Goal: Task Accomplishment & Management: Use online tool/utility

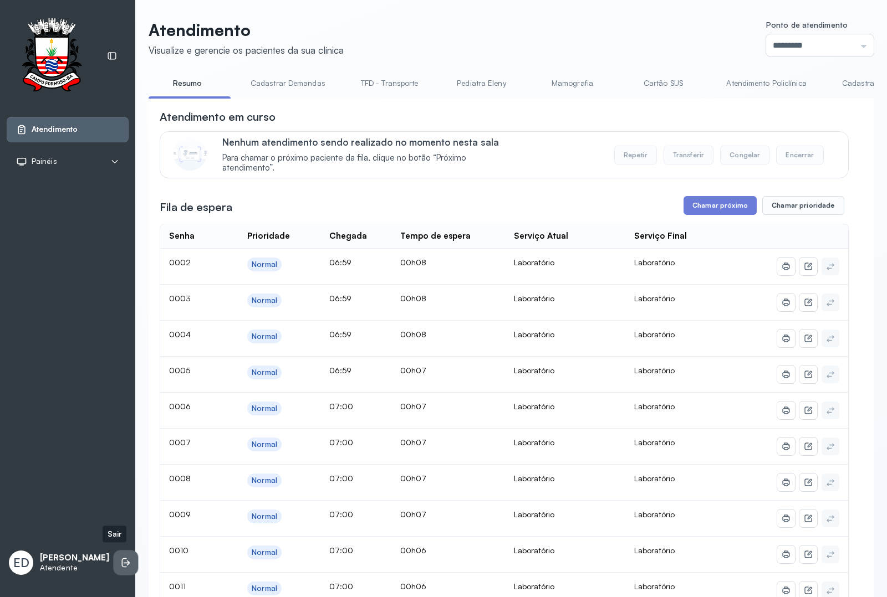
click at [114, 560] on li at bounding box center [126, 563] width 24 height 24
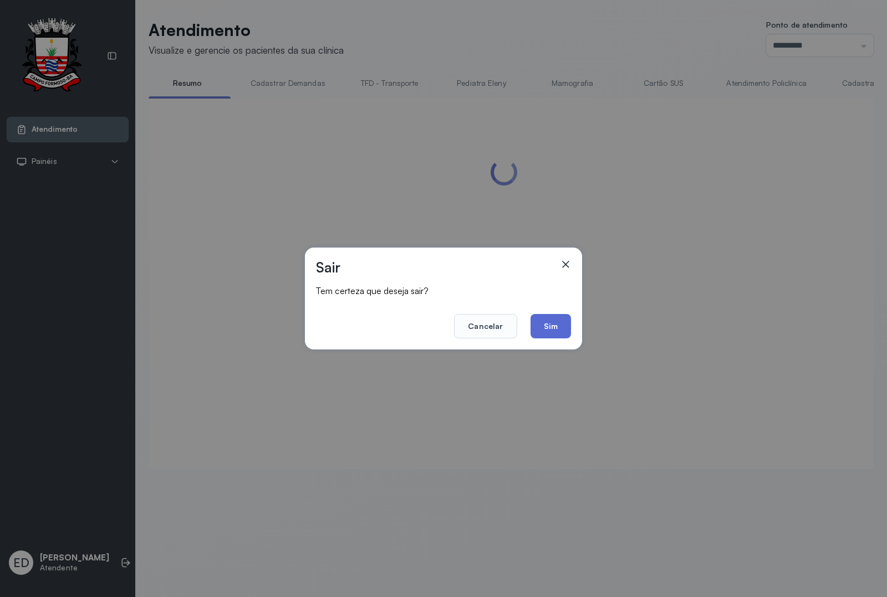
click at [558, 323] on button "Sim" at bounding box center [550, 326] width 40 height 24
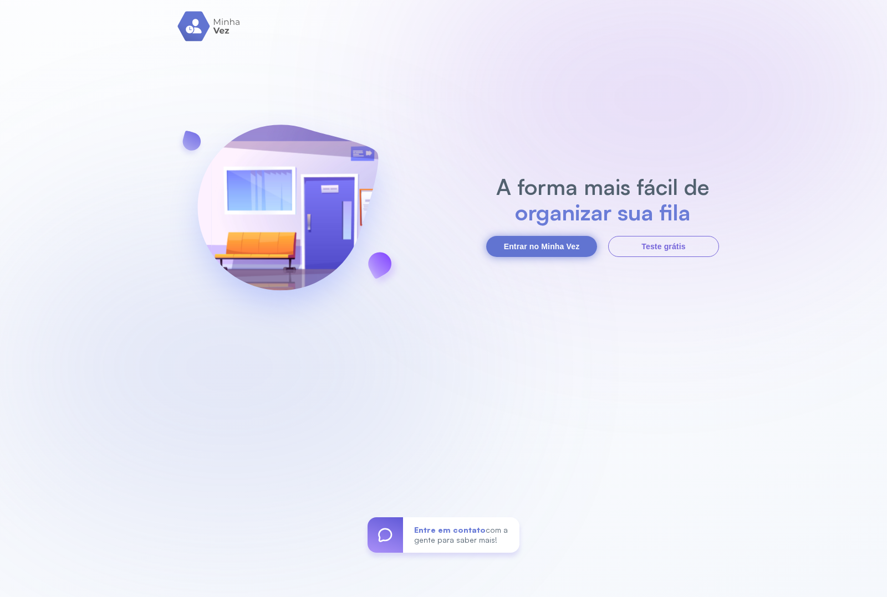
click at [532, 239] on button "Entrar no Minha Vez" at bounding box center [541, 246] width 111 height 21
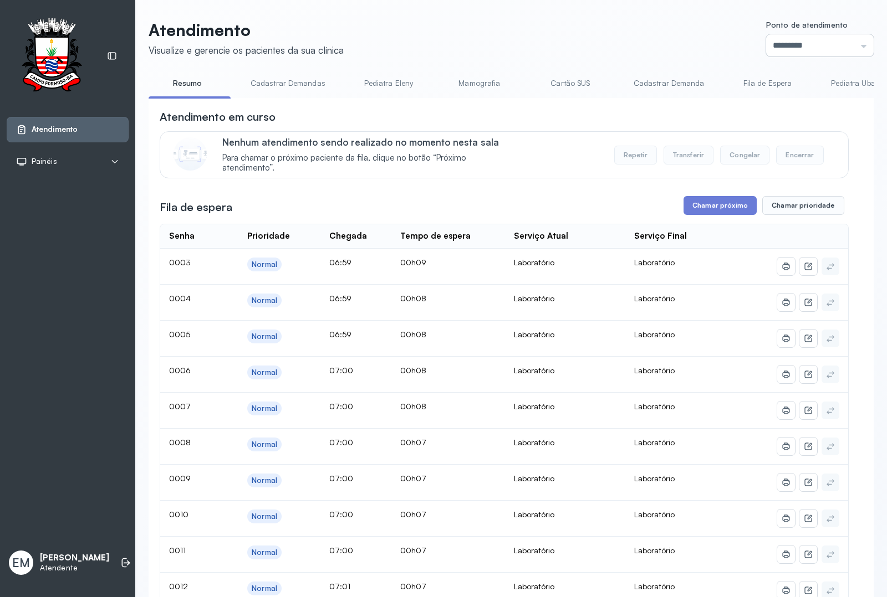
click at [709, 44] on input "*********" at bounding box center [820, 45] width 108 height 22
type input "*********"
click at [709, 211] on button "Chamar próximo" at bounding box center [719, 205] width 73 height 19
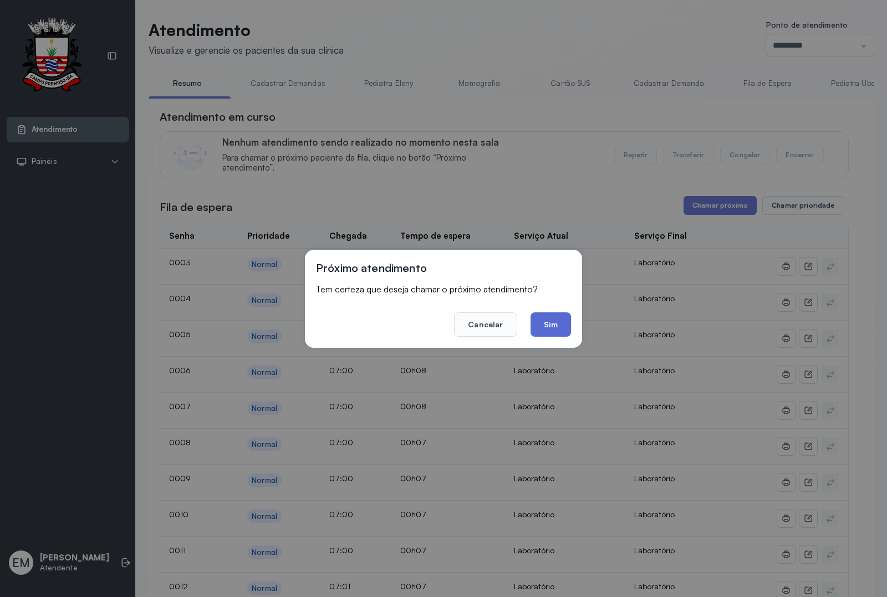
click at [561, 319] on button "Sim" at bounding box center [550, 325] width 40 height 24
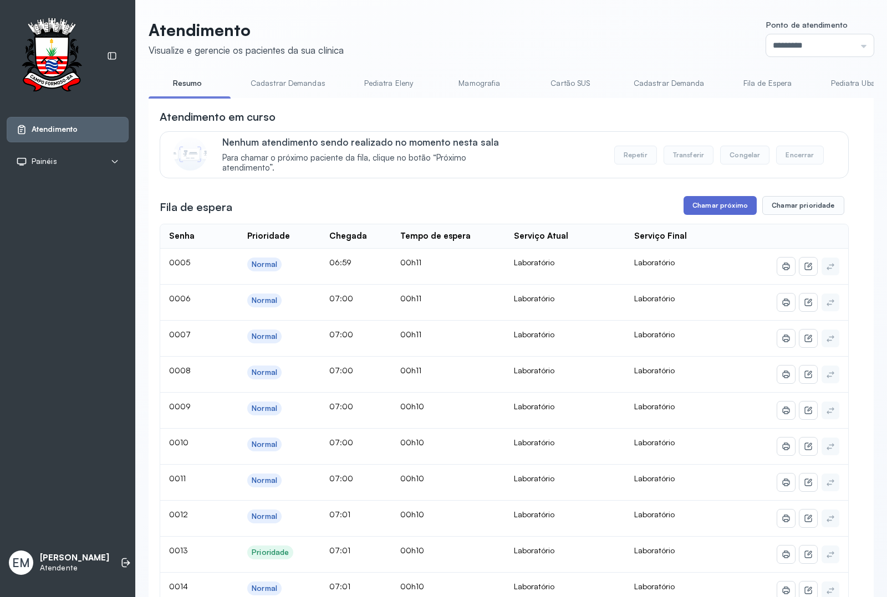
click at [691, 202] on button "Chamar próximo" at bounding box center [719, 205] width 73 height 19
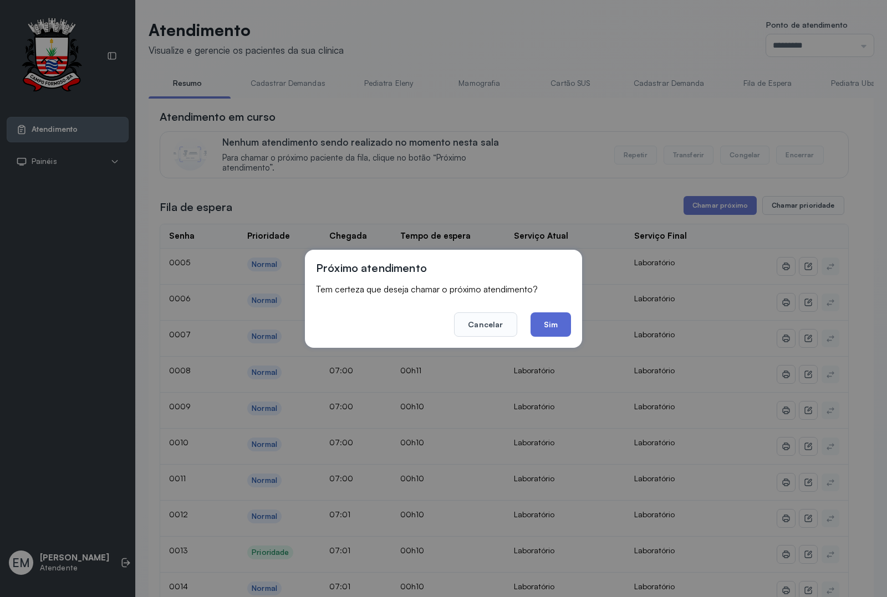
click at [552, 319] on button "Sim" at bounding box center [550, 325] width 40 height 24
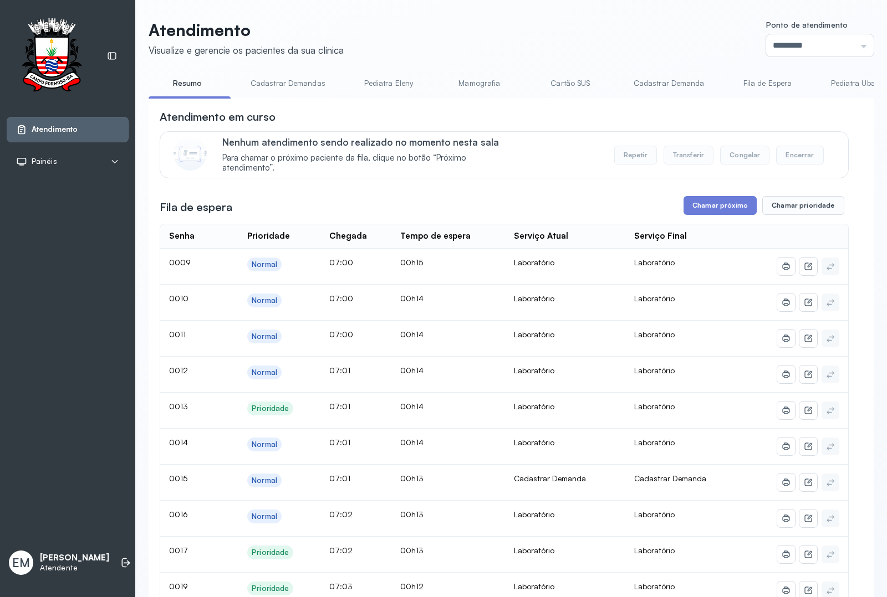
drag, startPoint x: 691, startPoint y: 219, endPoint x: 694, endPoint y: 210, distance: 10.5
click at [694, 210] on button "Chamar próximo" at bounding box center [719, 205] width 73 height 19
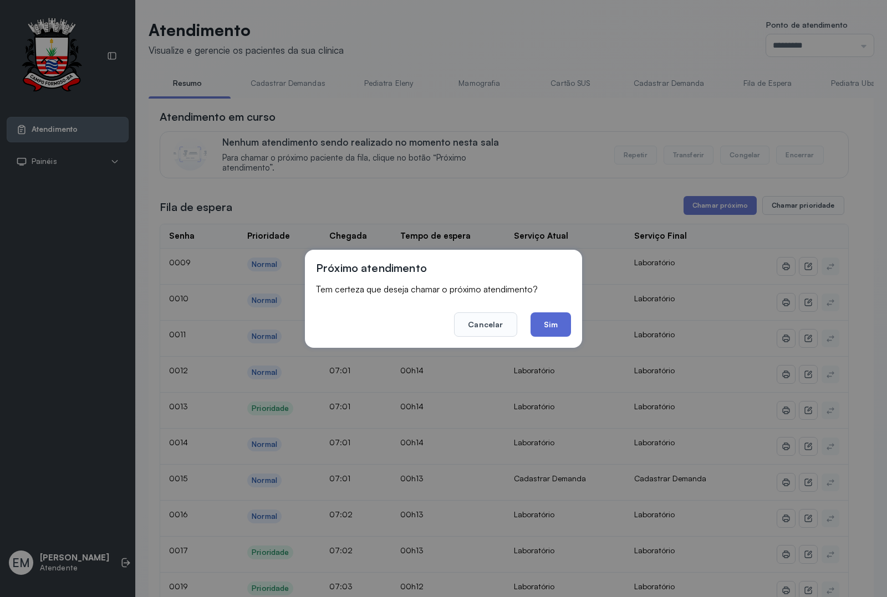
click at [541, 327] on button "Sim" at bounding box center [550, 325] width 40 height 24
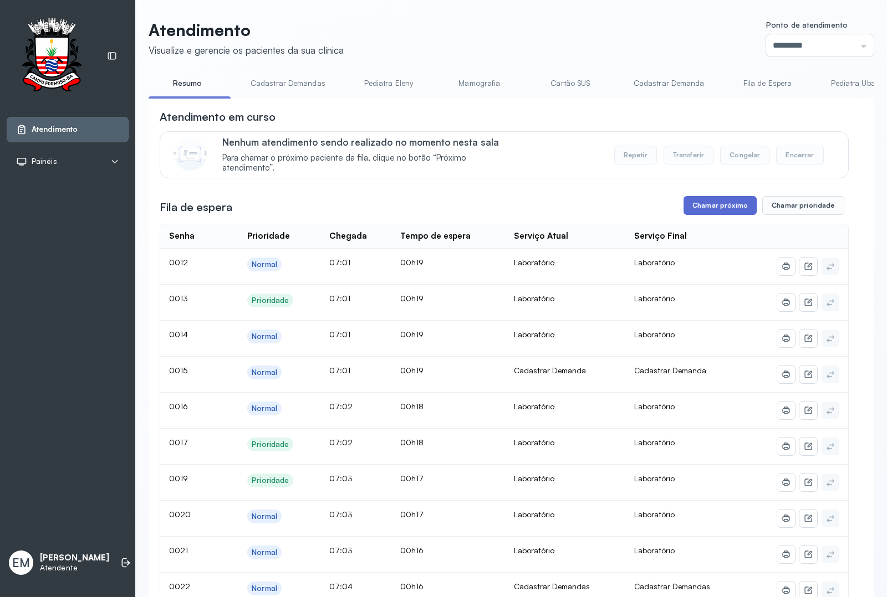
click at [709, 206] on button "Chamar próximo" at bounding box center [719, 205] width 73 height 19
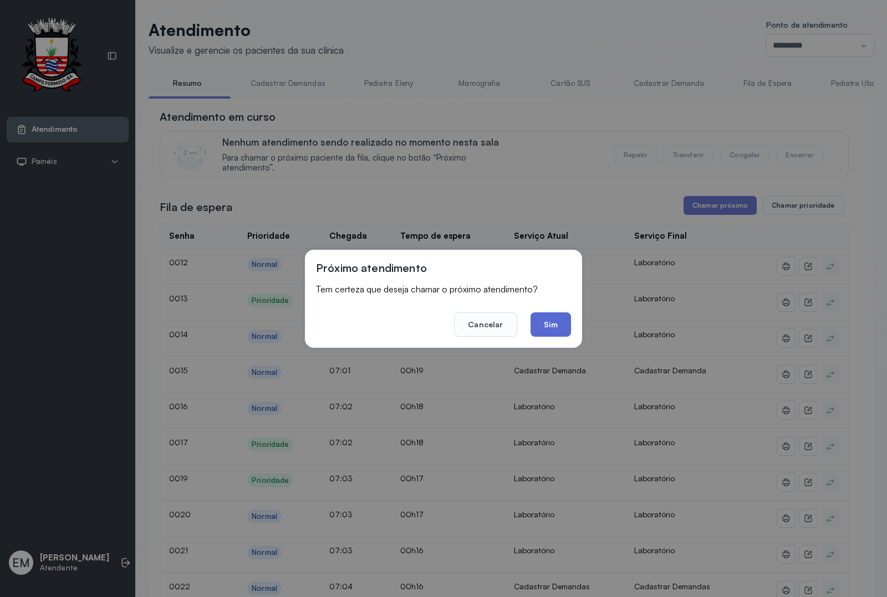
click at [558, 316] on button "Sim" at bounding box center [550, 325] width 40 height 24
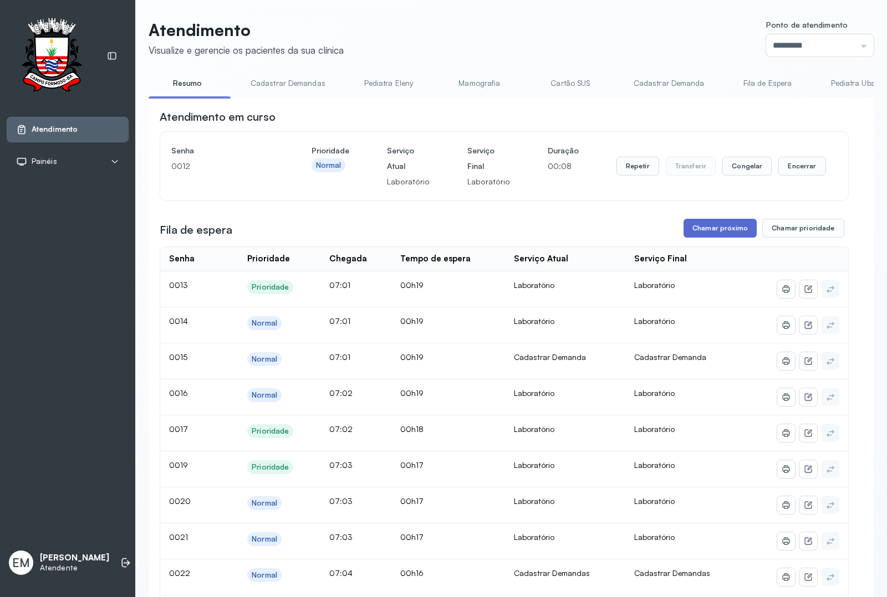
click at [707, 228] on button "Chamar próximo" at bounding box center [719, 228] width 73 height 19
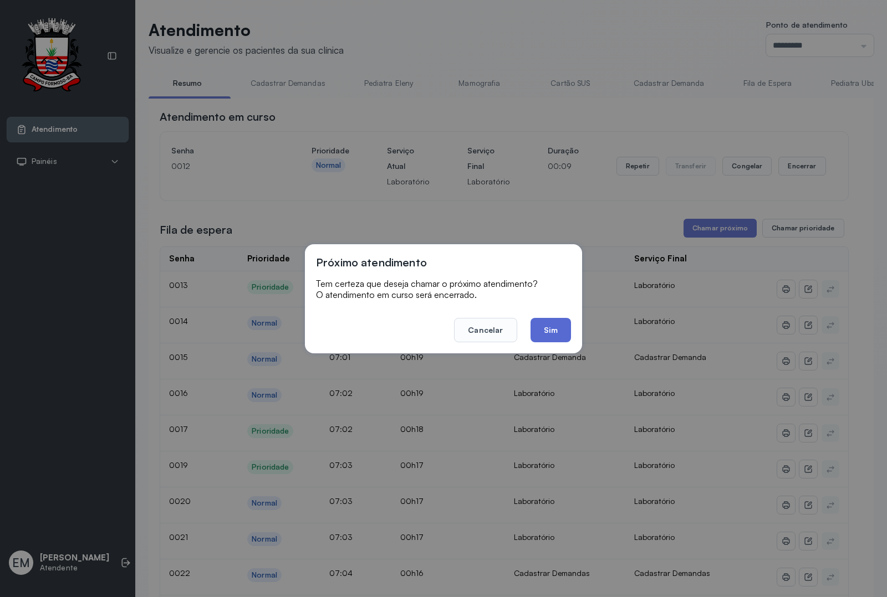
click at [553, 330] on button "Sim" at bounding box center [550, 330] width 40 height 24
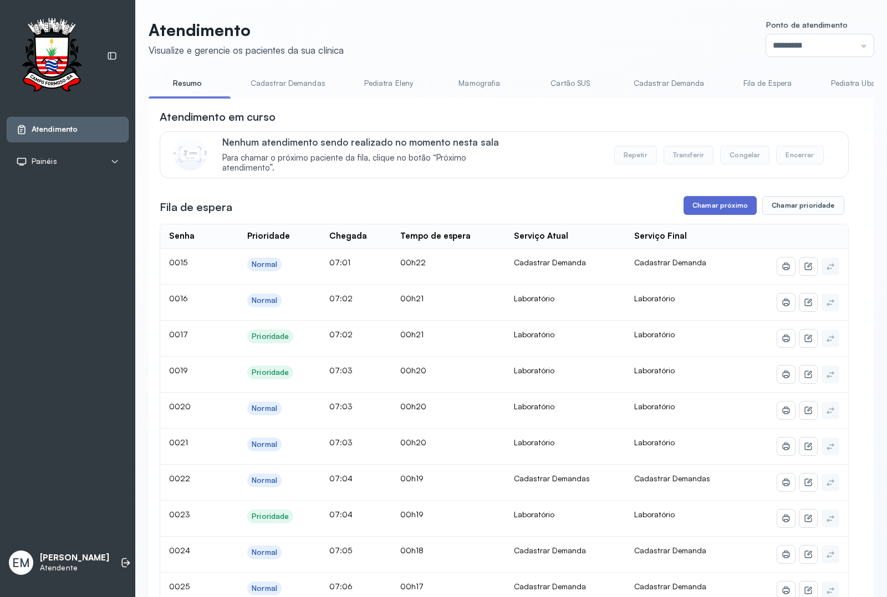
click at [709, 208] on button "Chamar próximo" at bounding box center [719, 205] width 73 height 19
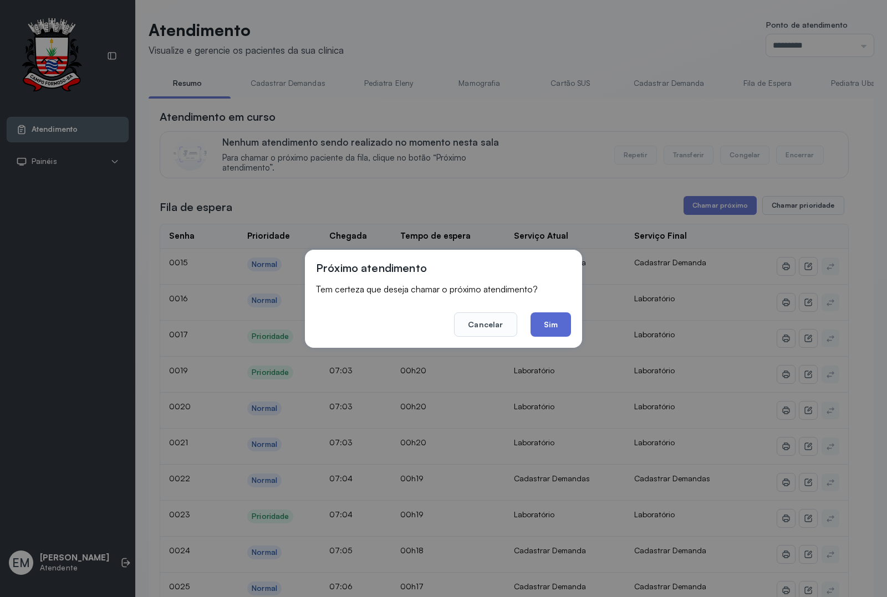
click at [552, 322] on button "Sim" at bounding box center [550, 325] width 40 height 24
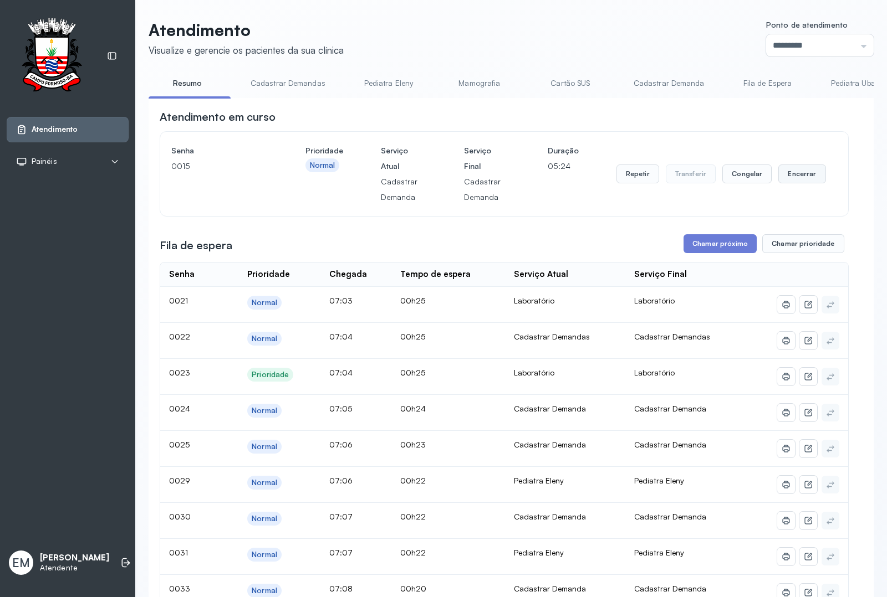
click at [709, 168] on button "Encerrar" at bounding box center [801, 174] width 47 height 19
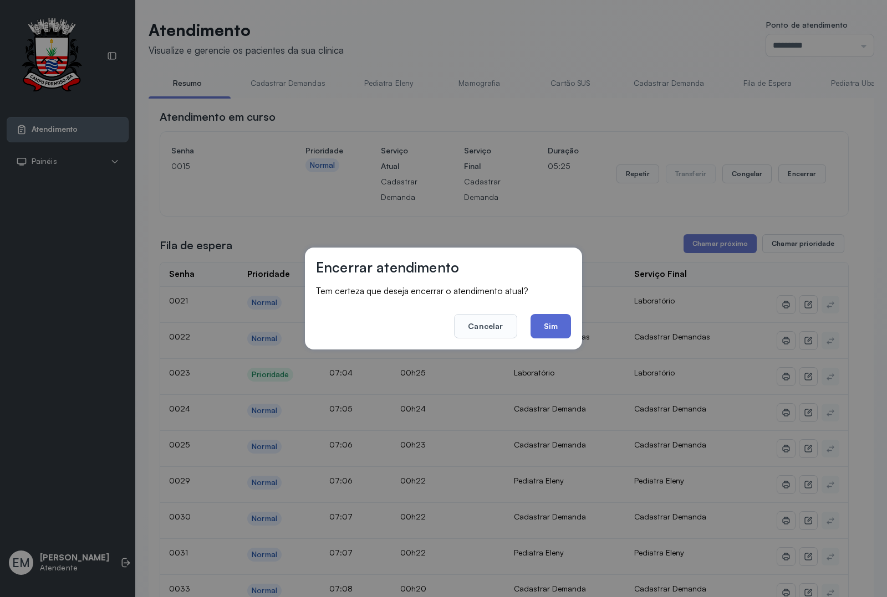
click at [542, 320] on button "Sim" at bounding box center [550, 326] width 40 height 24
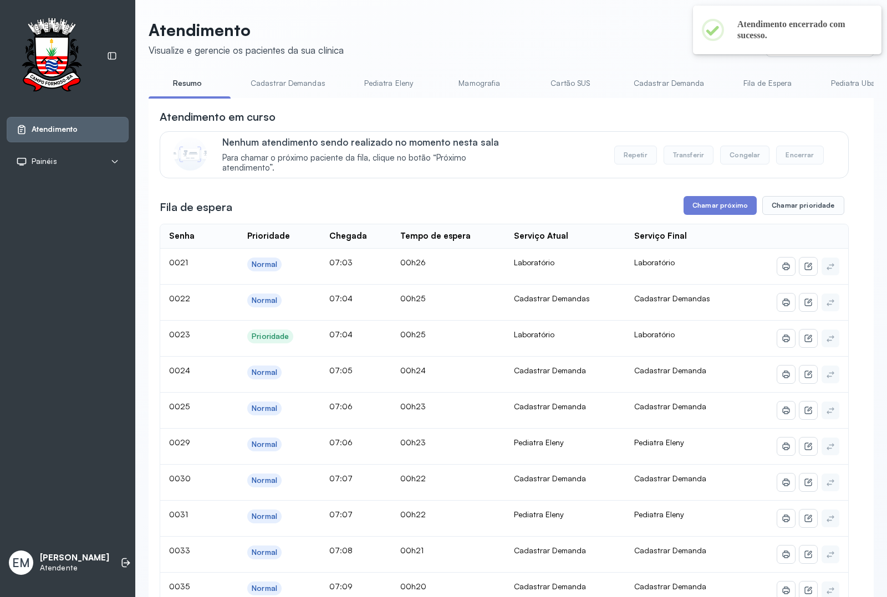
click at [697, 212] on button "Chamar próximo" at bounding box center [719, 205] width 73 height 19
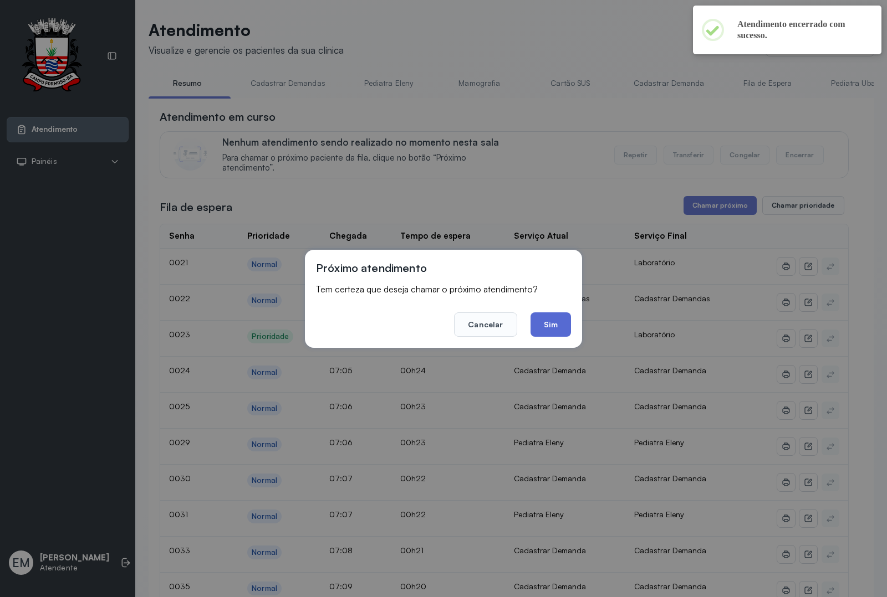
click at [559, 319] on button "Sim" at bounding box center [550, 325] width 40 height 24
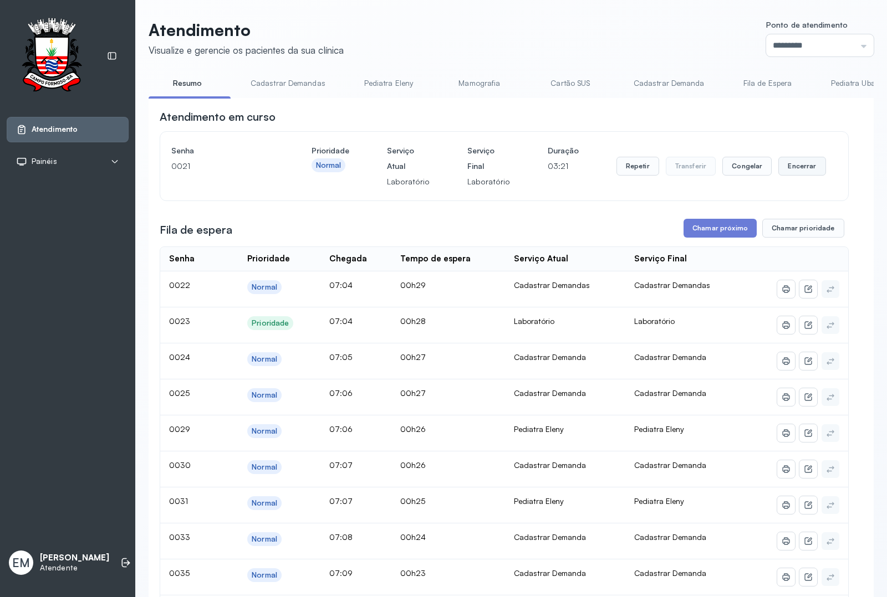
click at [709, 169] on button "Encerrar" at bounding box center [801, 166] width 47 height 19
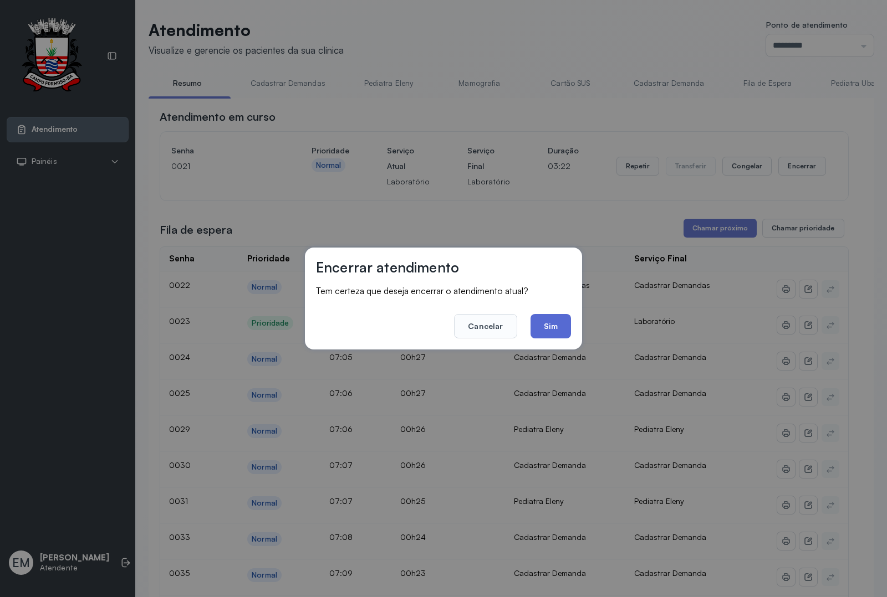
click at [553, 319] on button "Sim" at bounding box center [550, 326] width 40 height 24
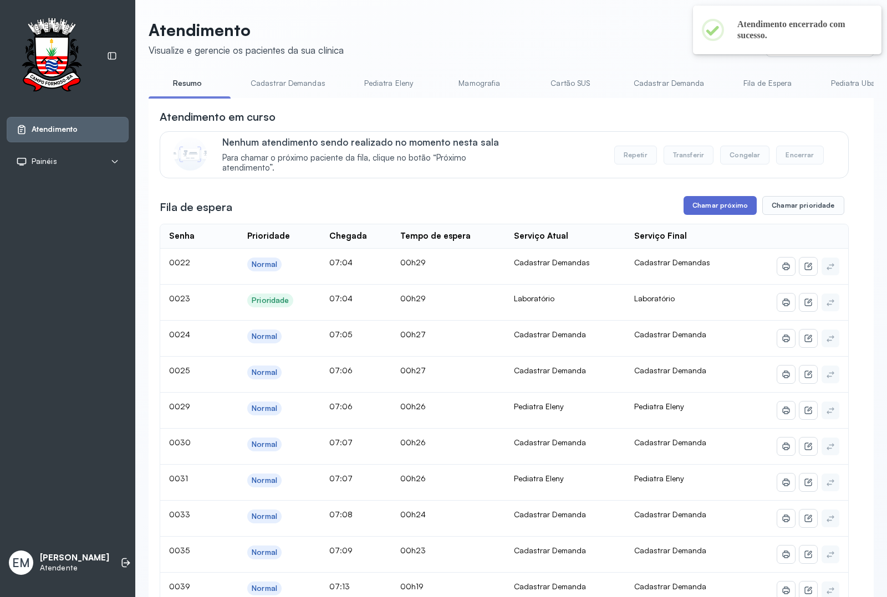
click at [709, 215] on button "Chamar próximo" at bounding box center [719, 205] width 73 height 19
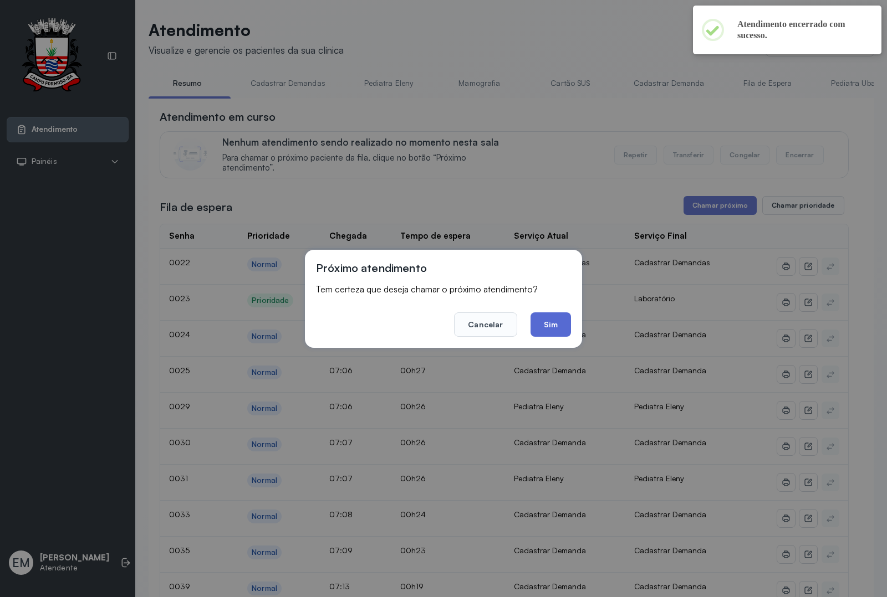
click at [552, 319] on button "Sim" at bounding box center [550, 325] width 40 height 24
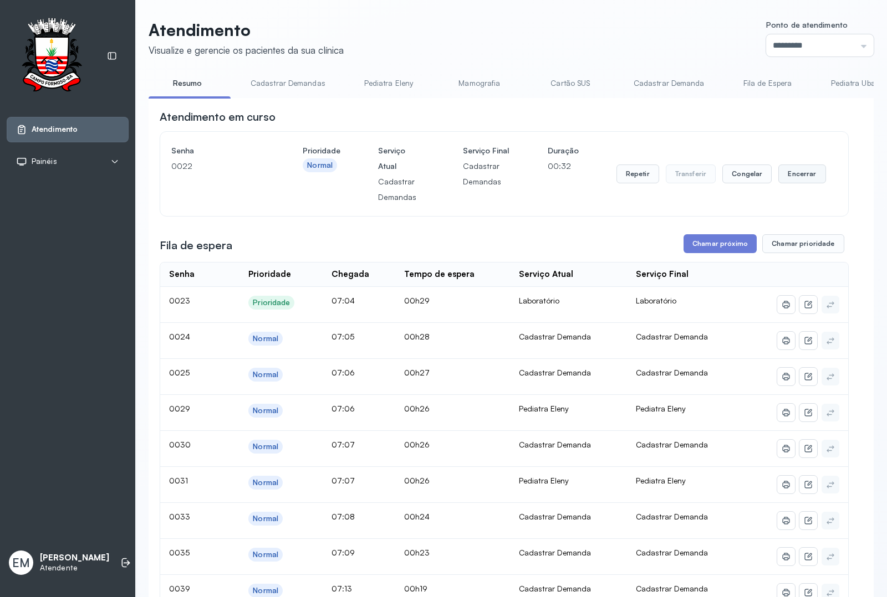
click at [709, 180] on button "Encerrar" at bounding box center [801, 174] width 47 height 19
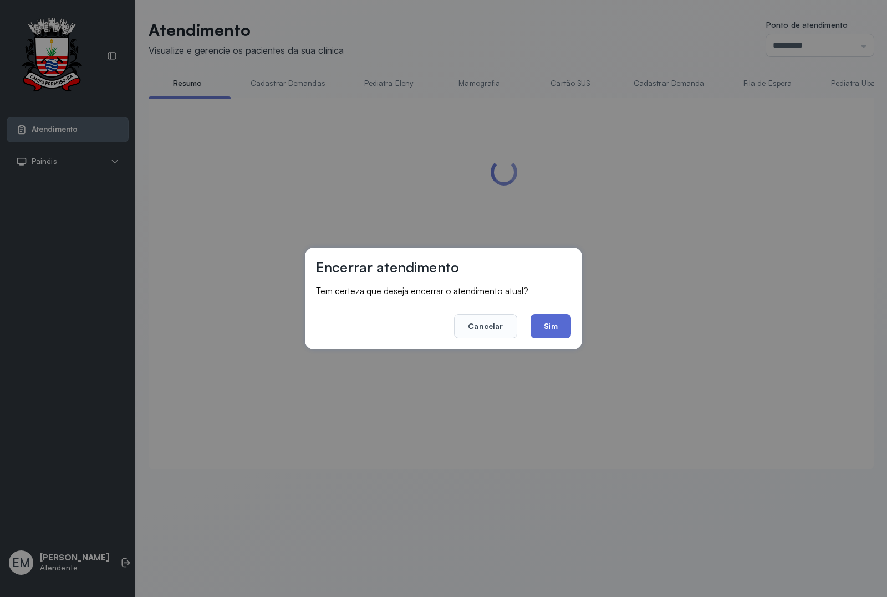
click at [550, 329] on button "Sim" at bounding box center [550, 326] width 40 height 24
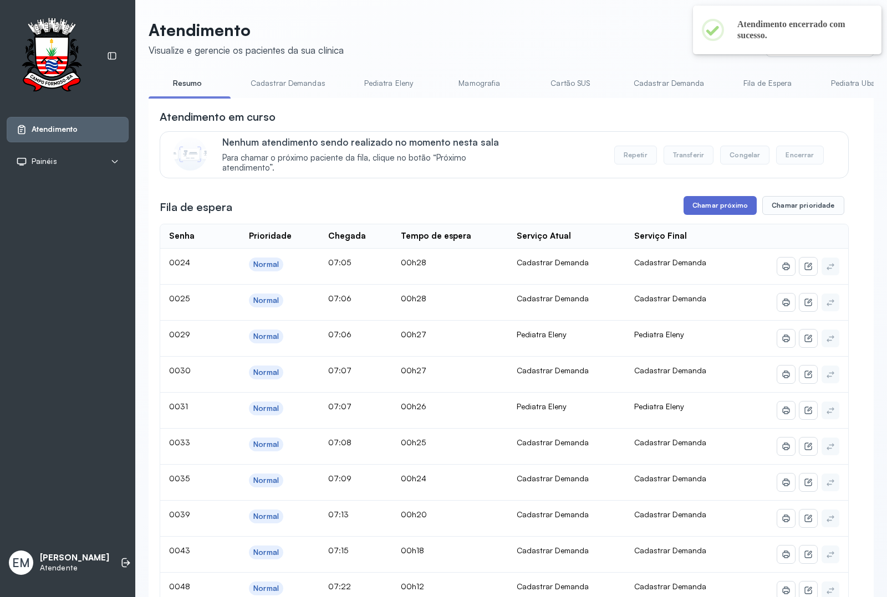
click at [709, 211] on button "Chamar próximo" at bounding box center [719, 205] width 73 height 19
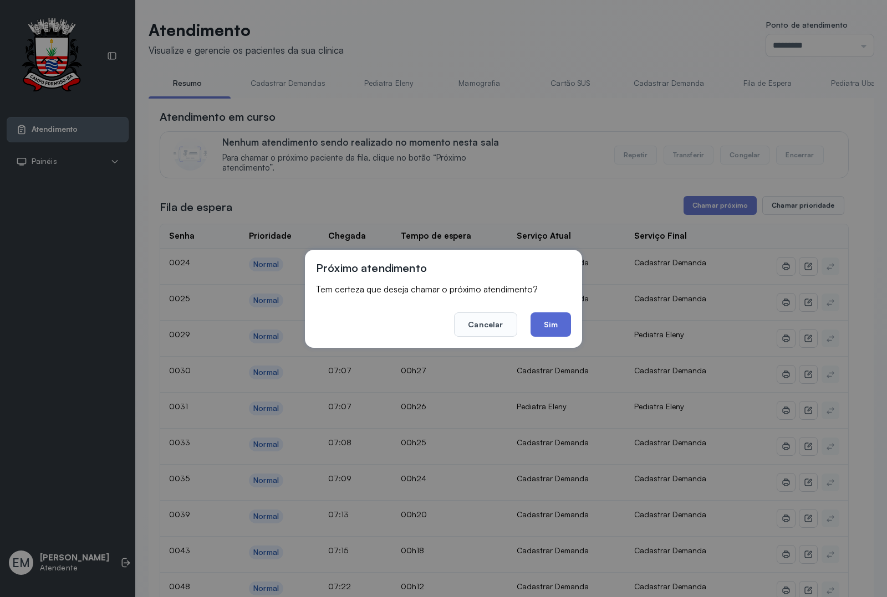
click at [560, 323] on button "Sim" at bounding box center [550, 325] width 40 height 24
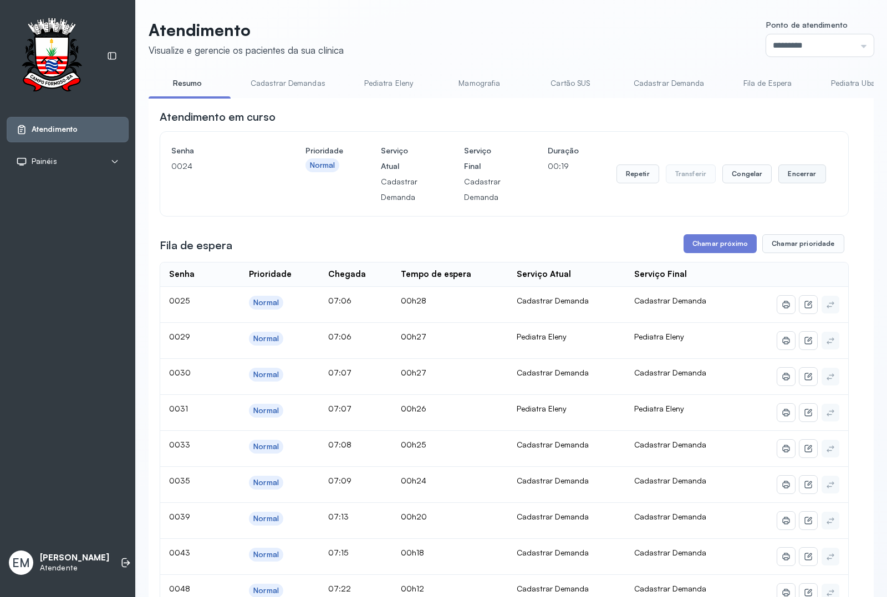
click at [709, 183] on button "Encerrar" at bounding box center [801, 174] width 47 height 19
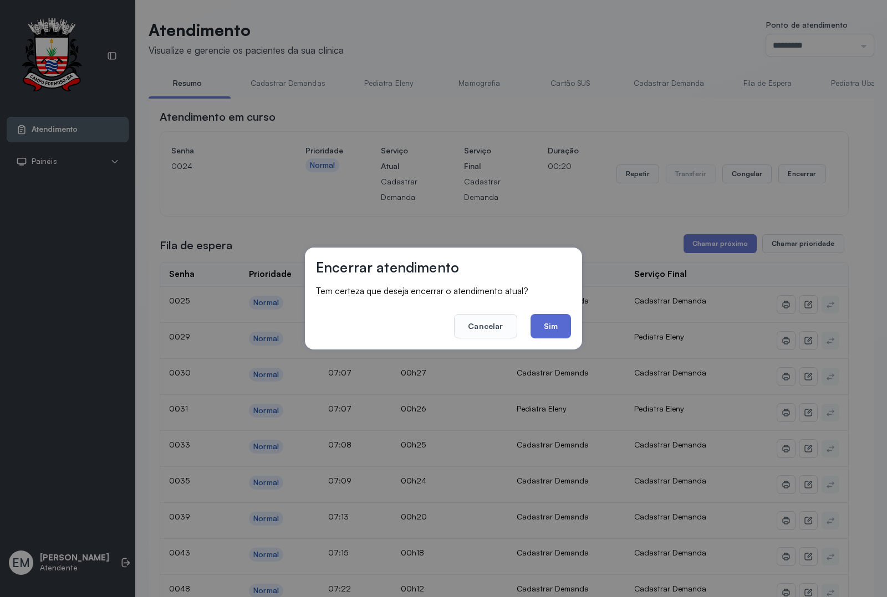
click at [563, 334] on button "Sim" at bounding box center [550, 326] width 40 height 24
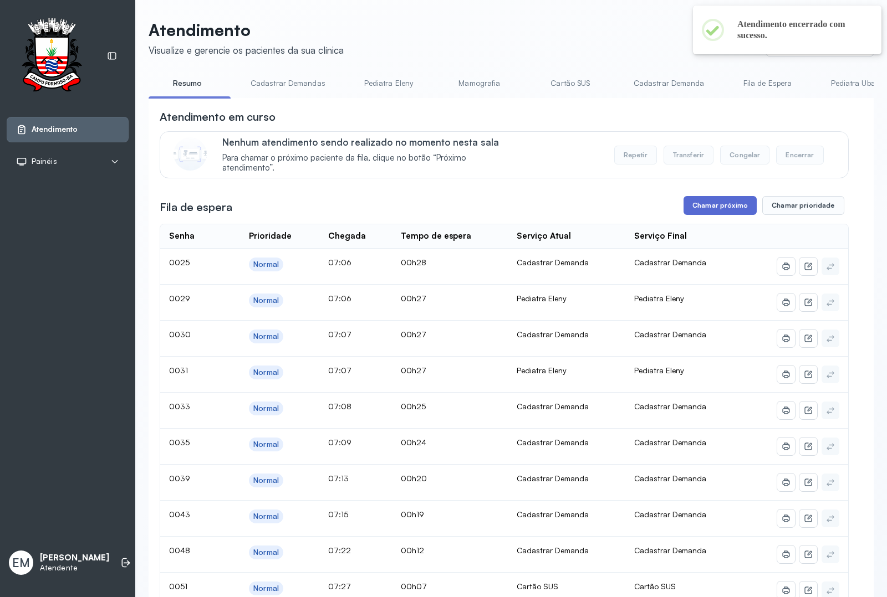
click at [709, 202] on button "Chamar próximo" at bounding box center [719, 205] width 73 height 19
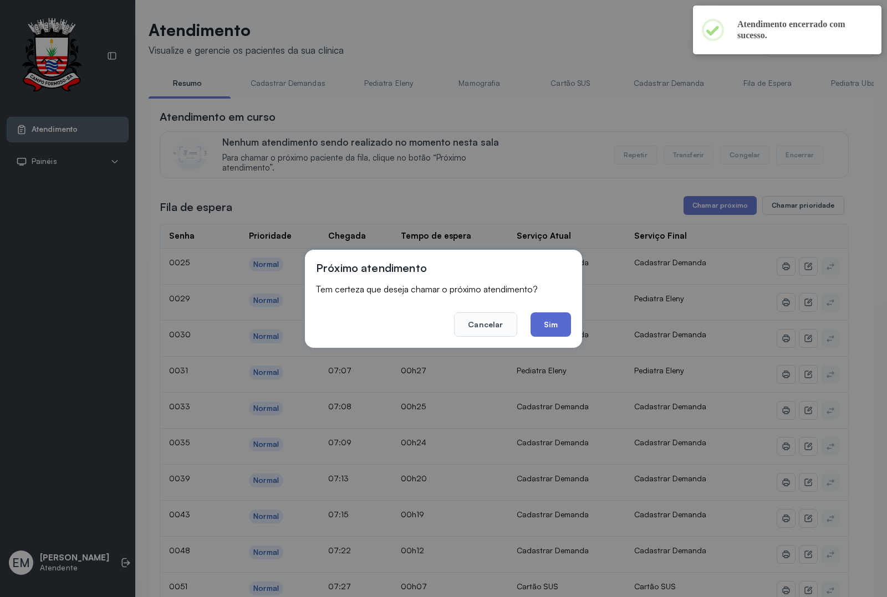
click at [560, 323] on button "Sim" at bounding box center [550, 325] width 40 height 24
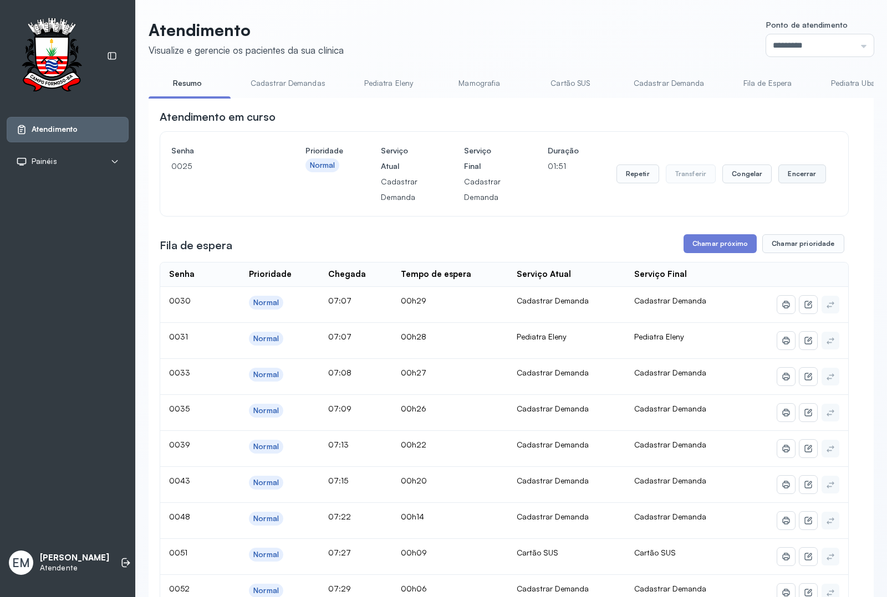
click at [709, 175] on button "Encerrar" at bounding box center [801, 174] width 47 height 19
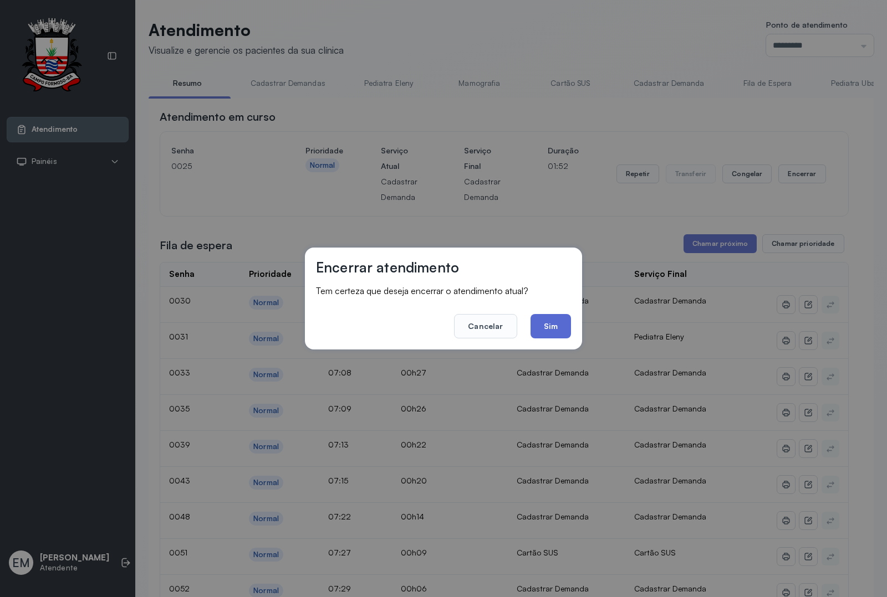
click at [546, 324] on button "Sim" at bounding box center [550, 326] width 40 height 24
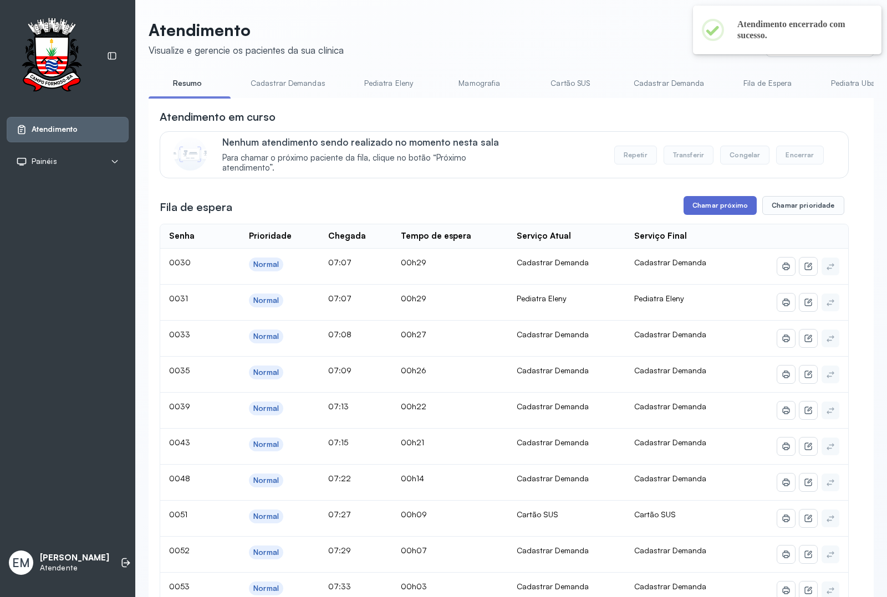
click at [693, 211] on button "Chamar próximo" at bounding box center [719, 205] width 73 height 19
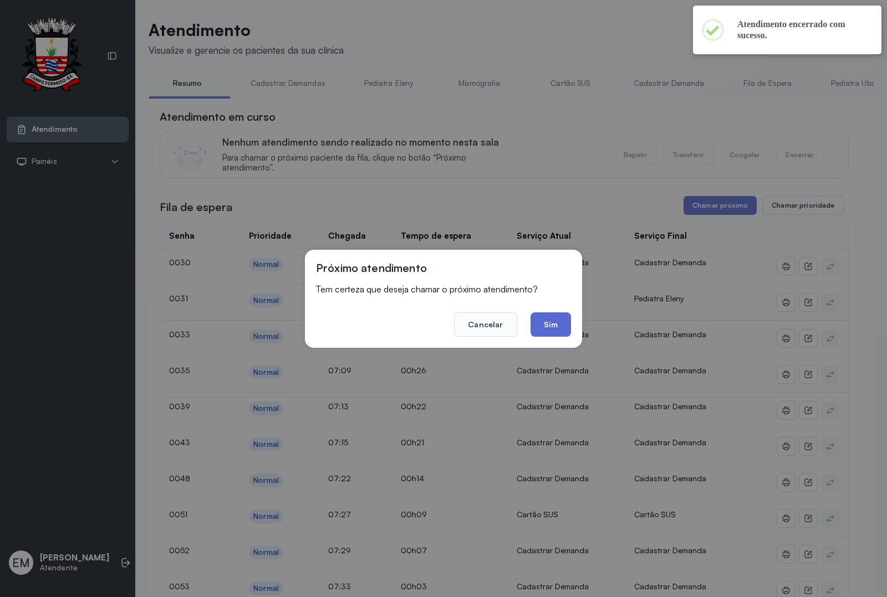
click at [552, 322] on button "Sim" at bounding box center [550, 325] width 40 height 24
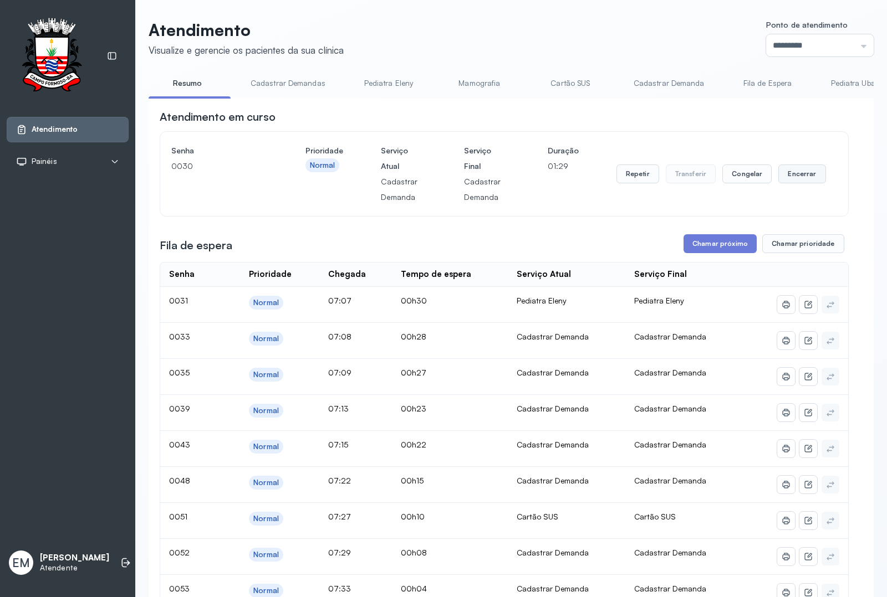
click at [709, 181] on button "Encerrar" at bounding box center [801, 174] width 47 height 19
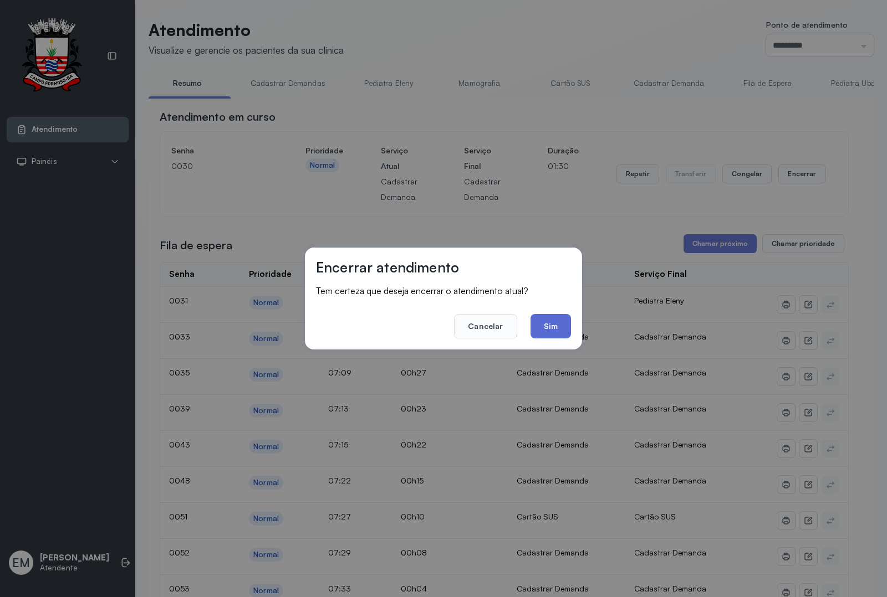
click at [553, 324] on button "Sim" at bounding box center [550, 326] width 40 height 24
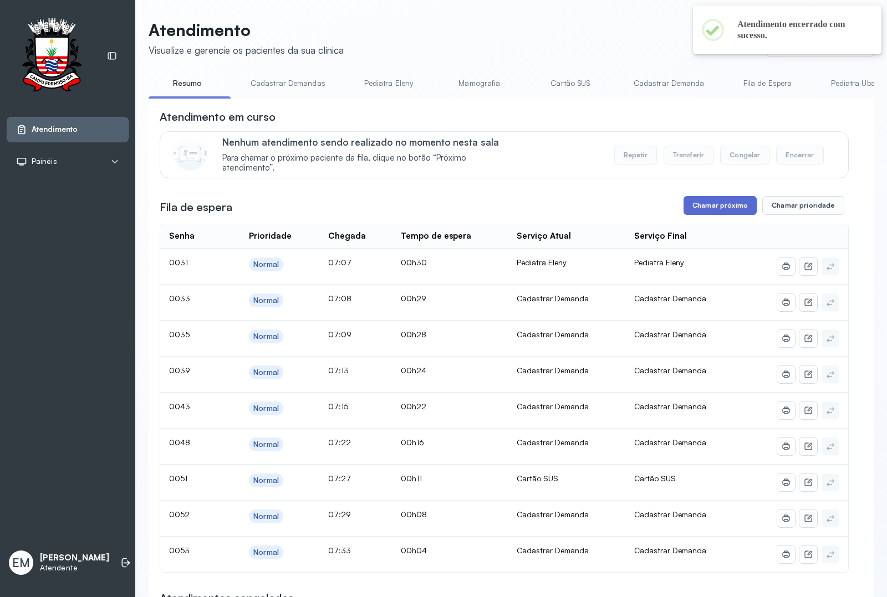
click at [708, 211] on button "Chamar próximo" at bounding box center [719, 205] width 73 height 19
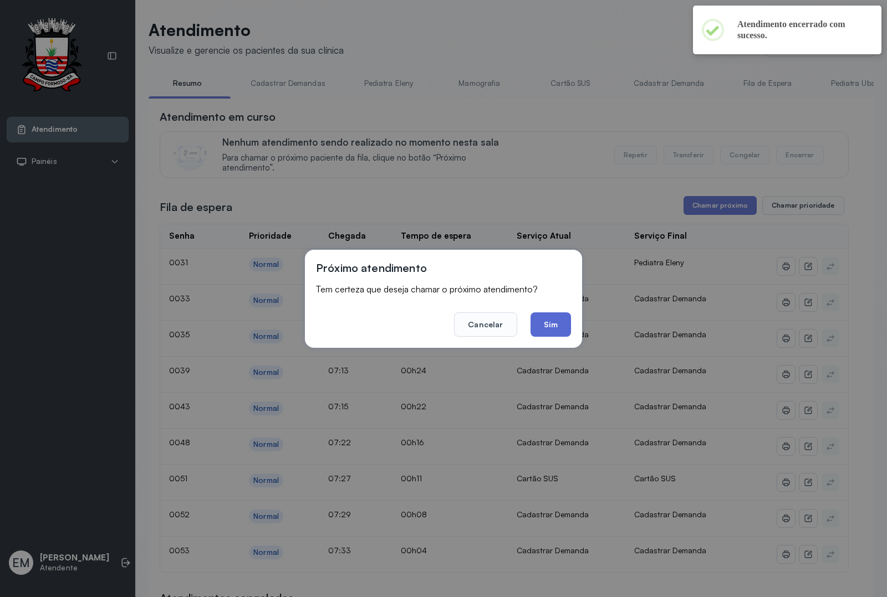
click at [551, 319] on button "Sim" at bounding box center [550, 325] width 40 height 24
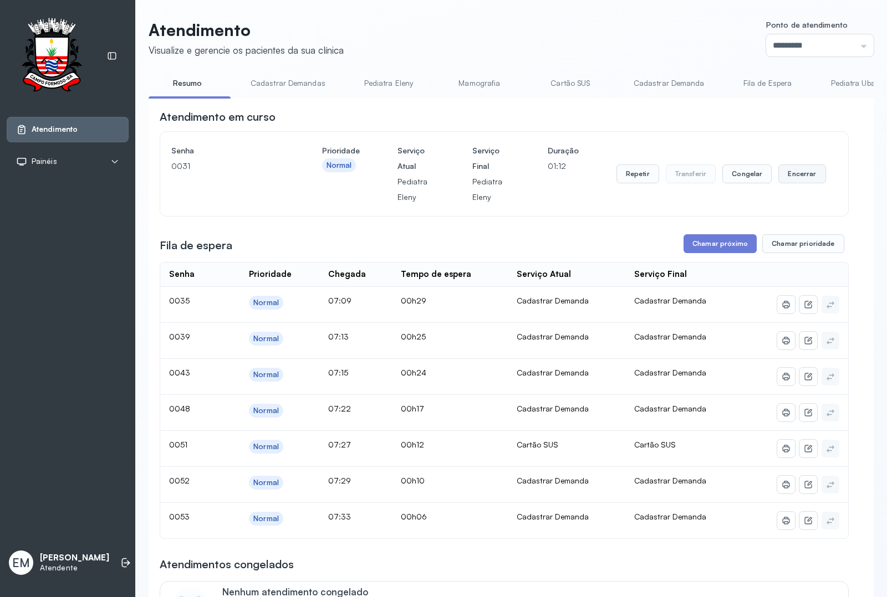
click at [709, 181] on button "Encerrar" at bounding box center [801, 174] width 47 height 19
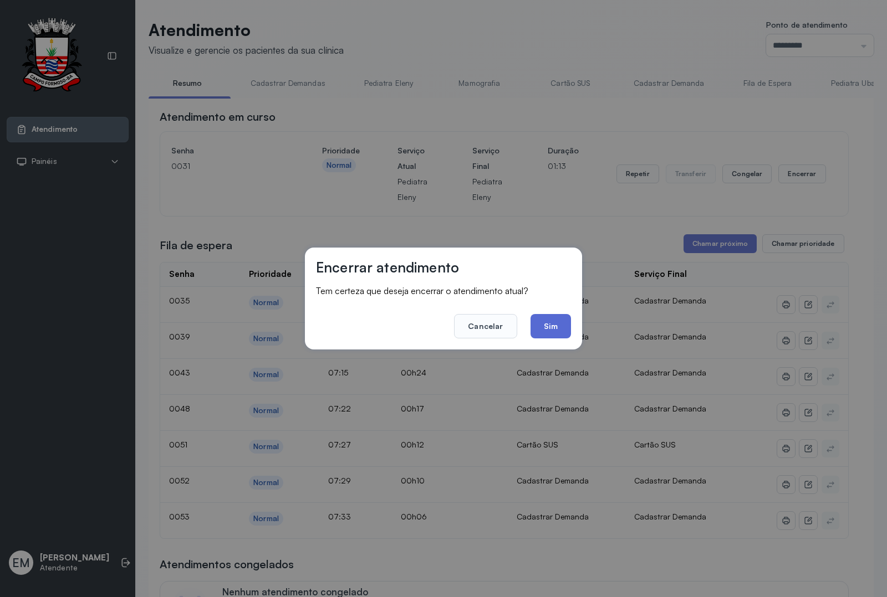
click at [558, 320] on button "Sim" at bounding box center [550, 326] width 40 height 24
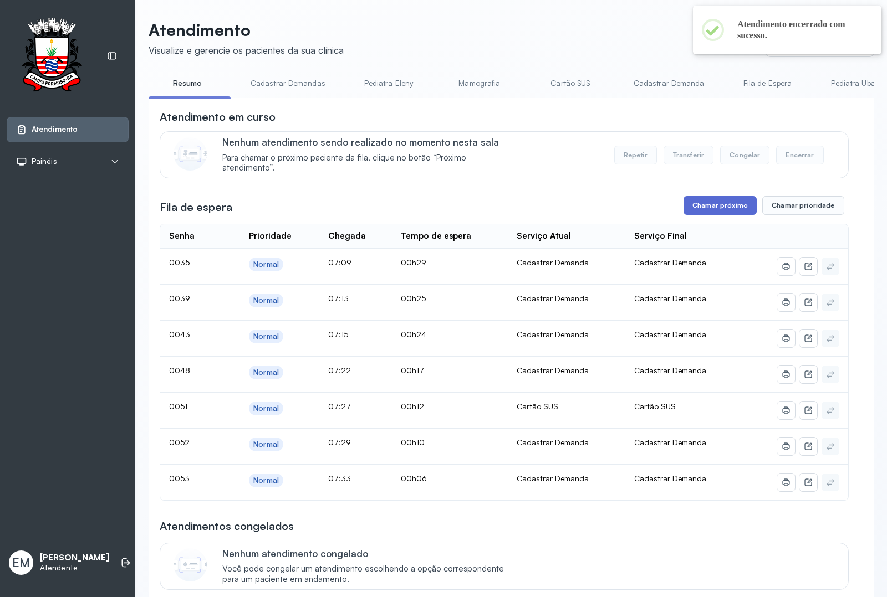
click at [709, 215] on button "Chamar próximo" at bounding box center [719, 205] width 73 height 19
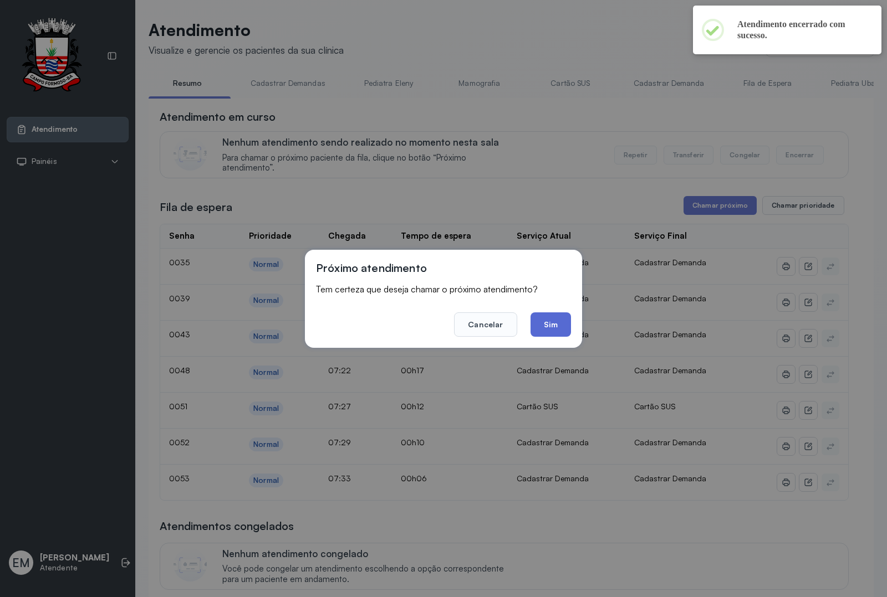
click at [566, 320] on button "Sim" at bounding box center [550, 325] width 40 height 24
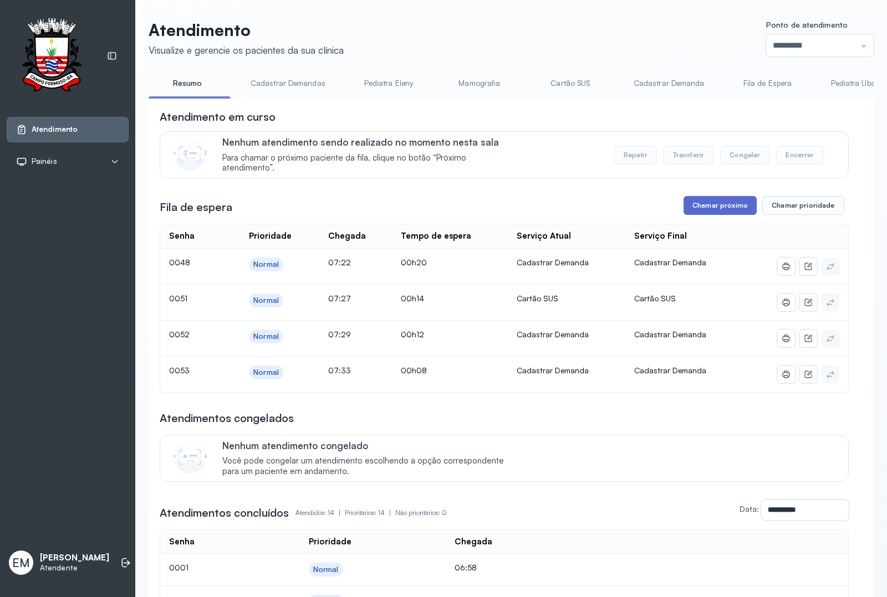
click at [701, 210] on button "Chamar próximo" at bounding box center [719, 205] width 73 height 19
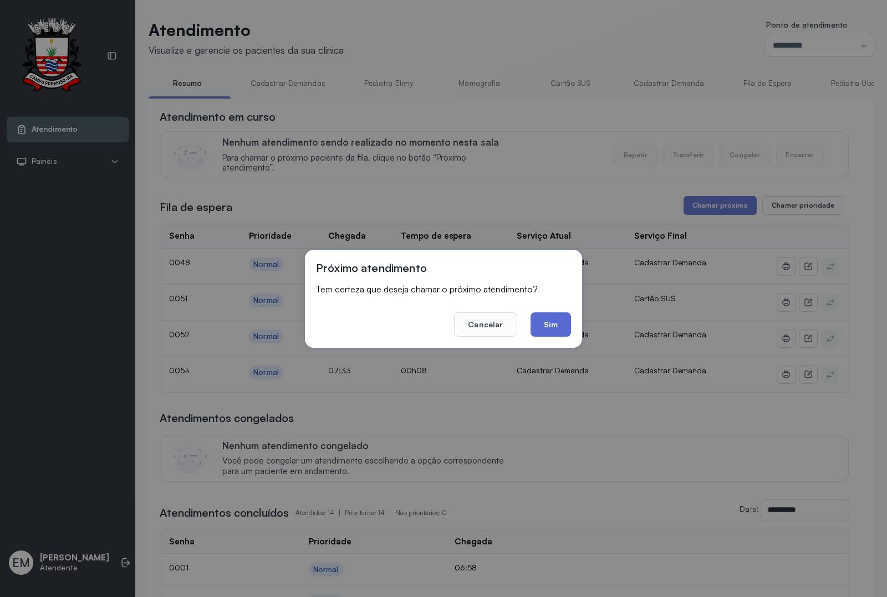
click at [559, 322] on button "Sim" at bounding box center [550, 325] width 40 height 24
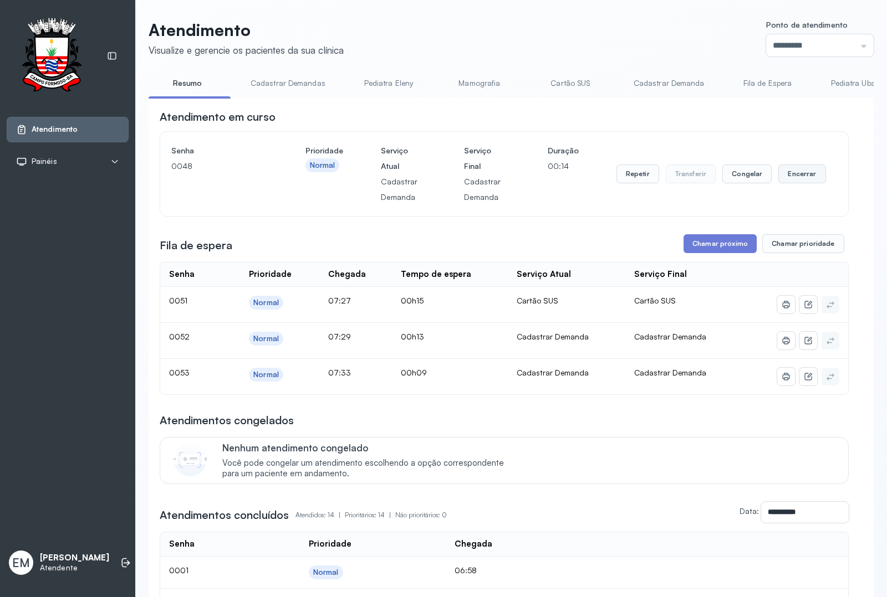
click at [709, 178] on button "Encerrar" at bounding box center [801, 174] width 47 height 19
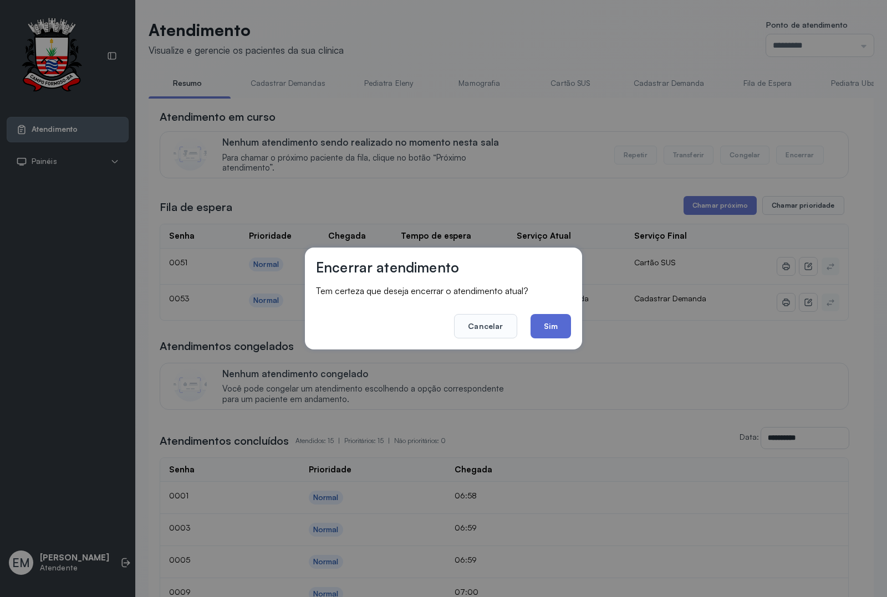
click at [555, 328] on button "Sim" at bounding box center [550, 326] width 40 height 24
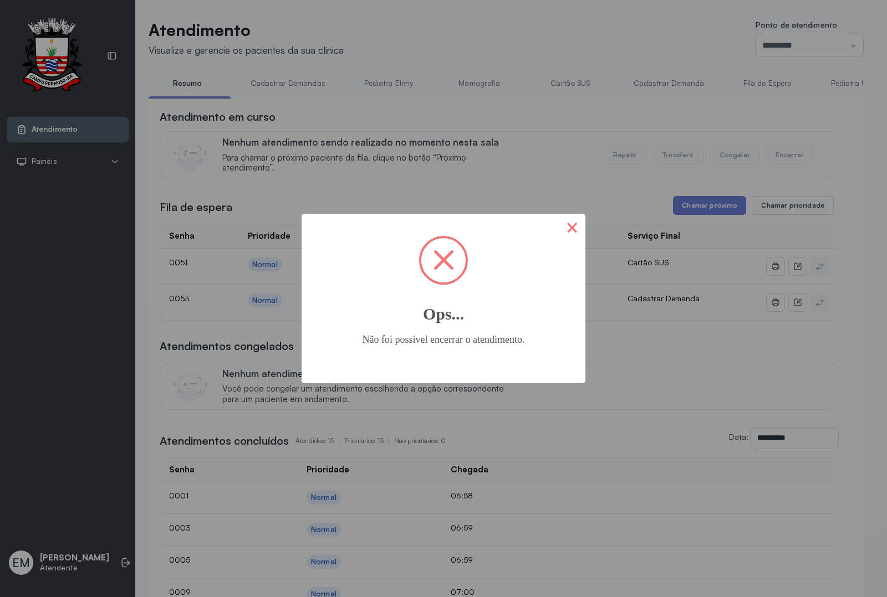
click at [580, 228] on button "×" at bounding box center [572, 227] width 27 height 27
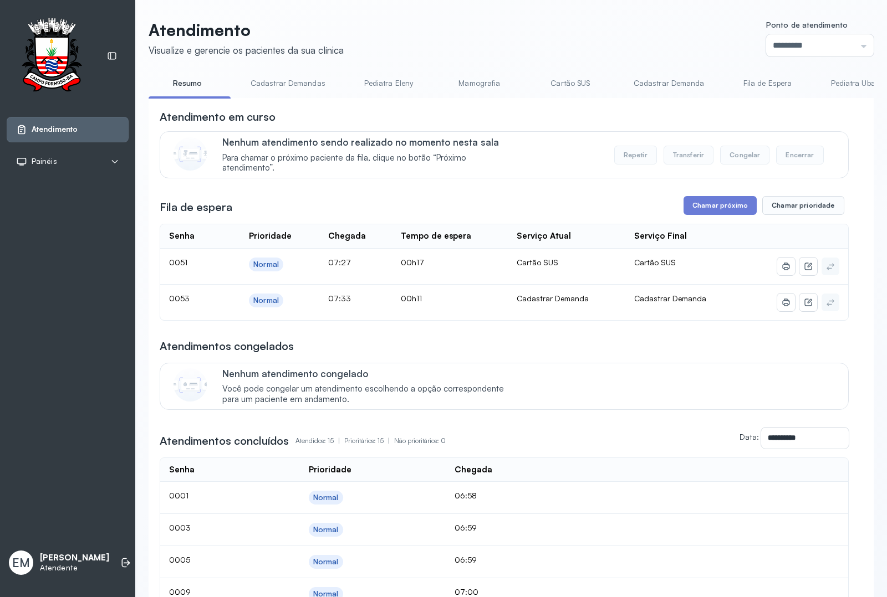
click at [290, 73] on div "Atendimento Visualize e gerencie os pacientes da sua clínica Ponto de atendimen…" at bounding box center [511, 527] width 725 height 1015
click at [292, 79] on link "Cadastrar Demandas" at bounding box center [287, 83] width 97 height 18
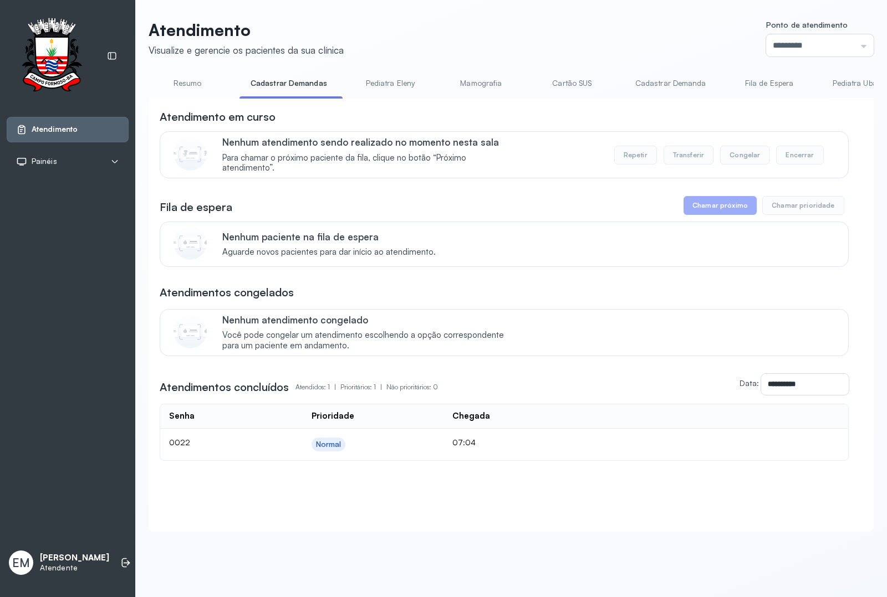
click at [661, 85] on link "Cadastrar Demanda" at bounding box center [670, 83] width 93 height 18
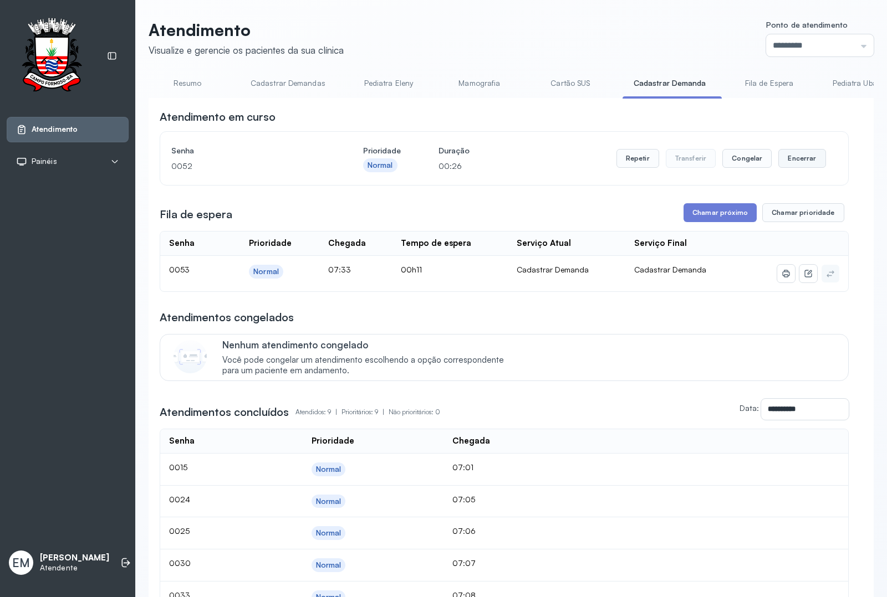
click at [709, 167] on button "Encerrar" at bounding box center [801, 158] width 47 height 19
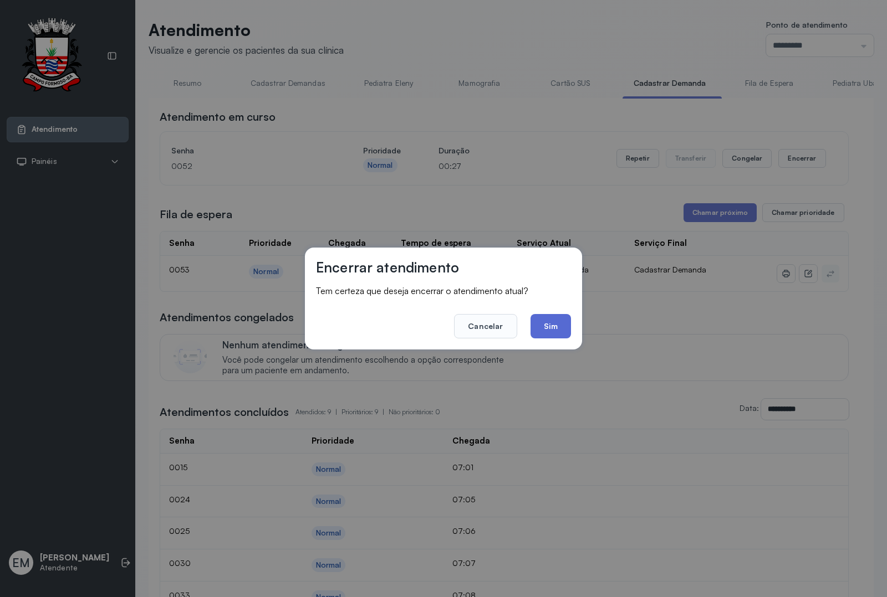
click at [539, 326] on button "Sim" at bounding box center [550, 326] width 40 height 24
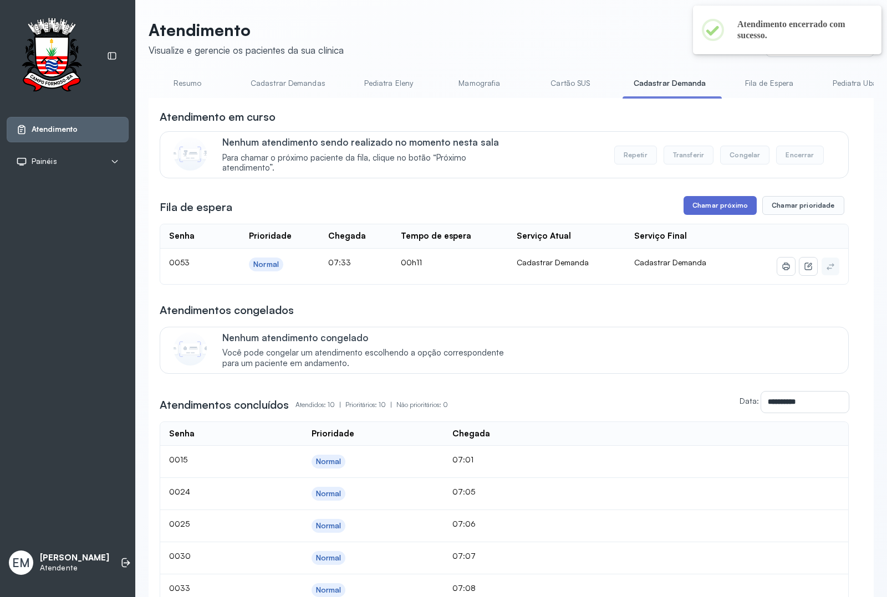
click at [709, 207] on button "Chamar próximo" at bounding box center [719, 205] width 73 height 19
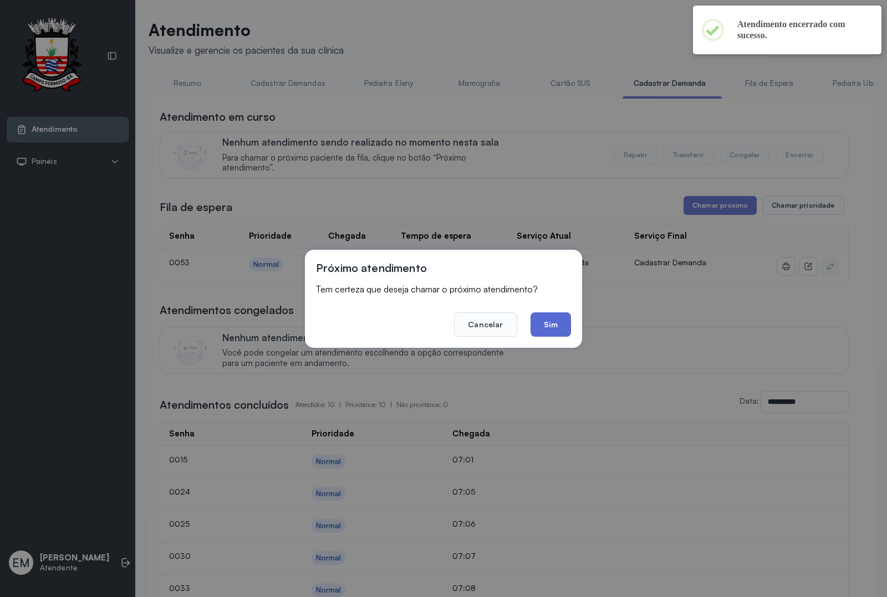
click at [553, 321] on button "Sim" at bounding box center [550, 325] width 40 height 24
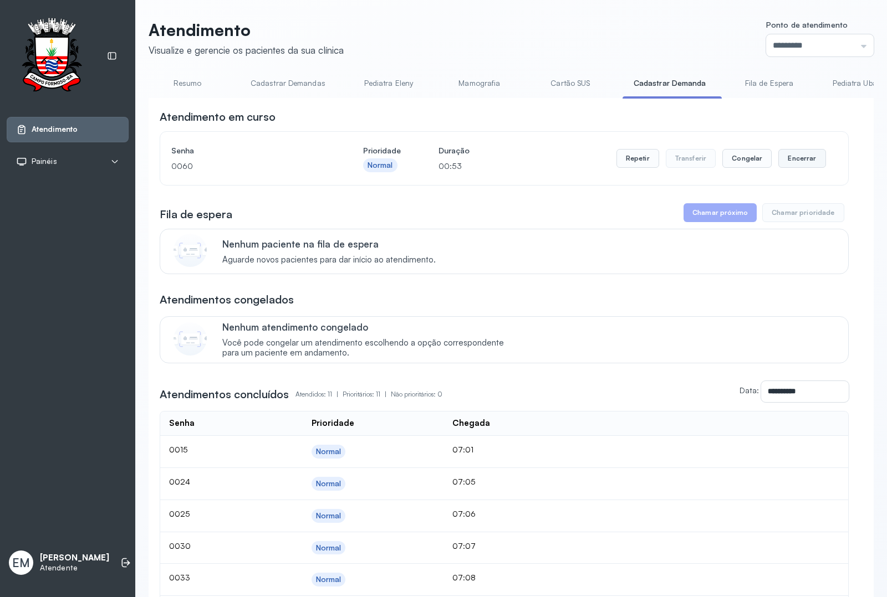
click at [709, 157] on button "Encerrar" at bounding box center [801, 158] width 47 height 19
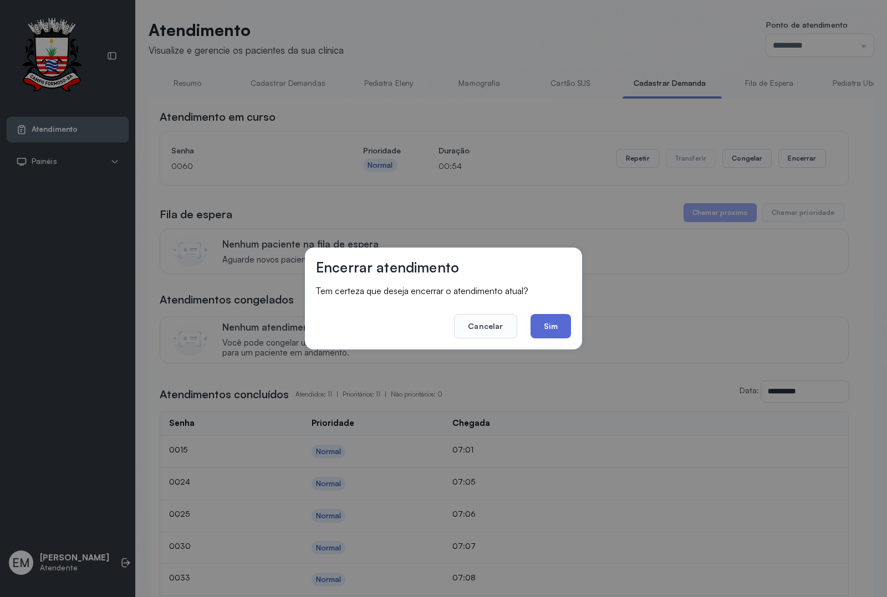
click at [551, 320] on button "Sim" at bounding box center [550, 326] width 40 height 24
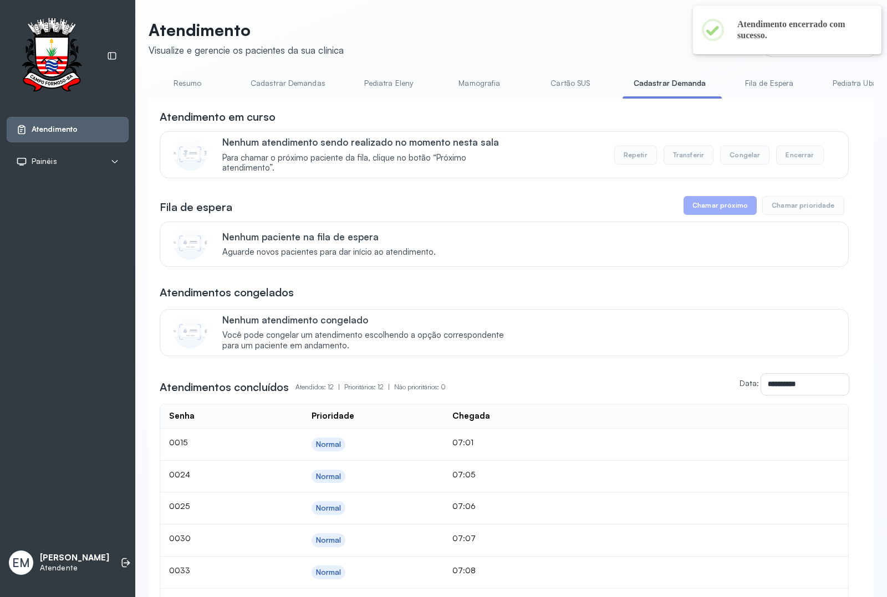
click at [200, 84] on link "Resumo" at bounding box center [188, 83] width 78 height 18
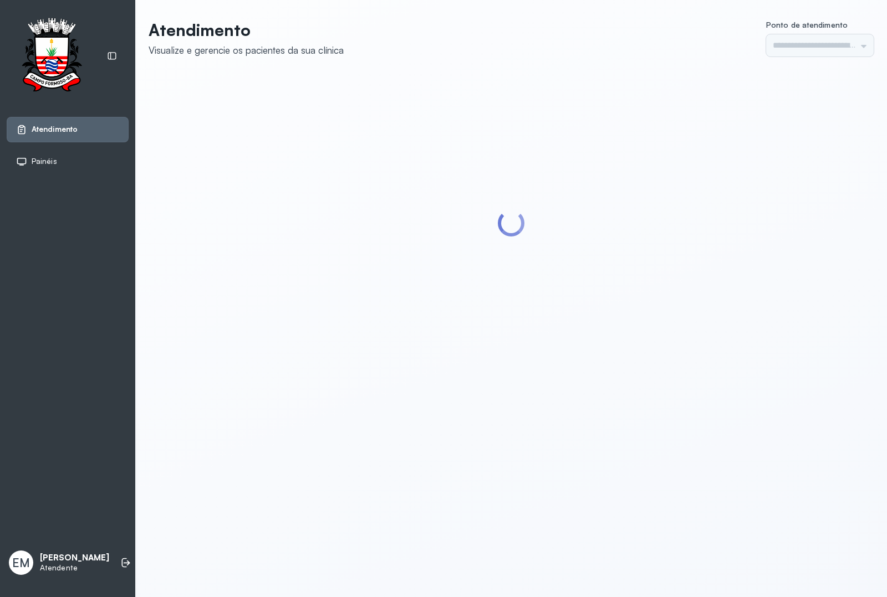
type input "*********"
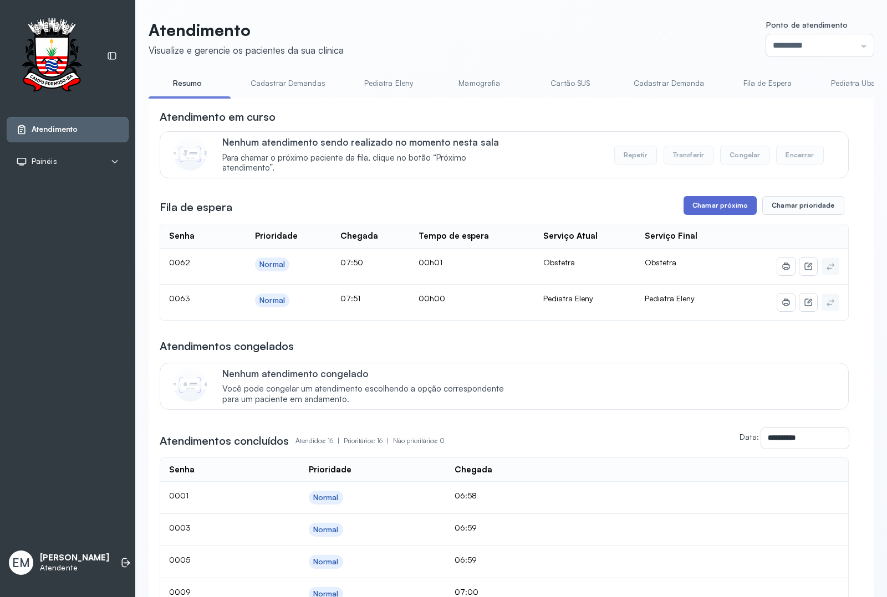
click at [713, 212] on button "Chamar próximo" at bounding box center [719, 205] width 73 height 19
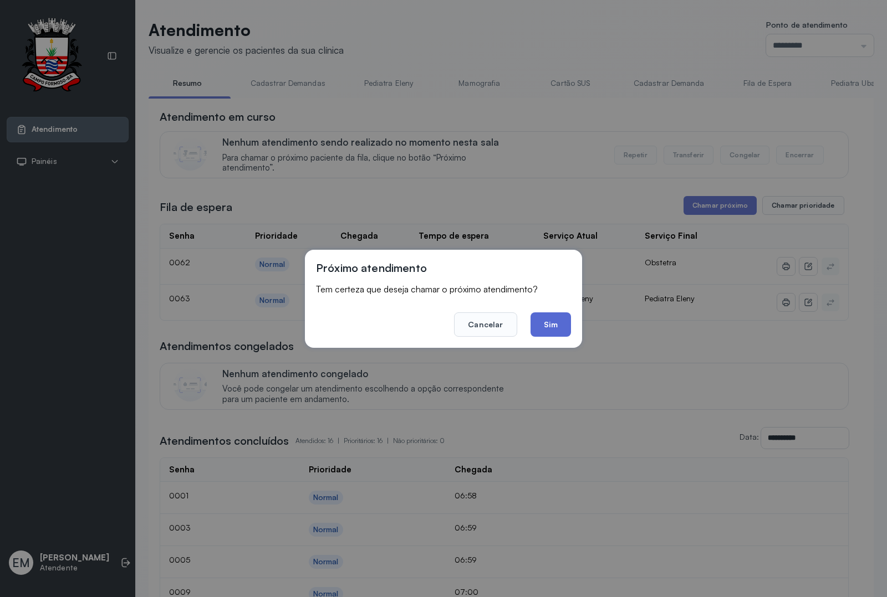
click at [542, 322] on button "Sim" at bounding box center [550, 325] width 40 height 24
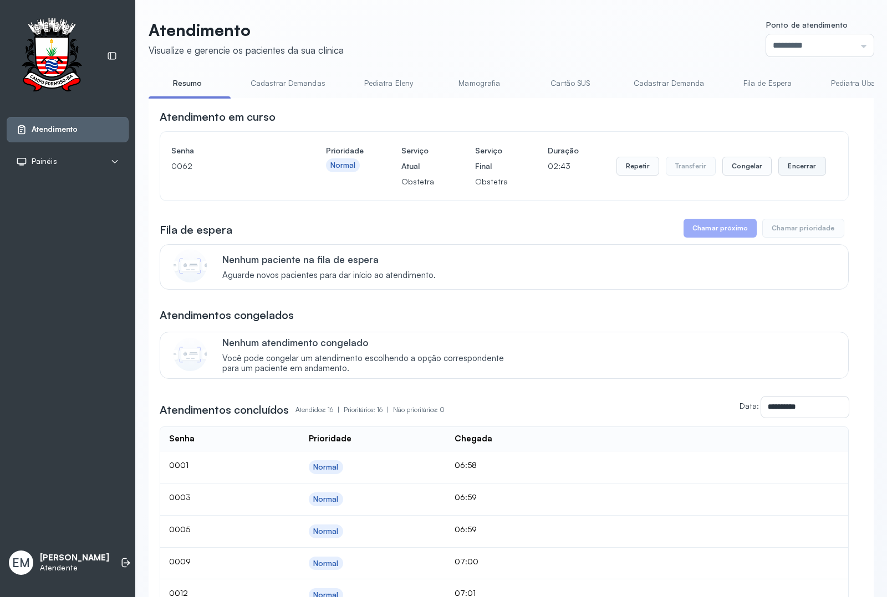
click at [787, 161] on button "Encerrar" at bounding box center [801, 166] width 47 height 19
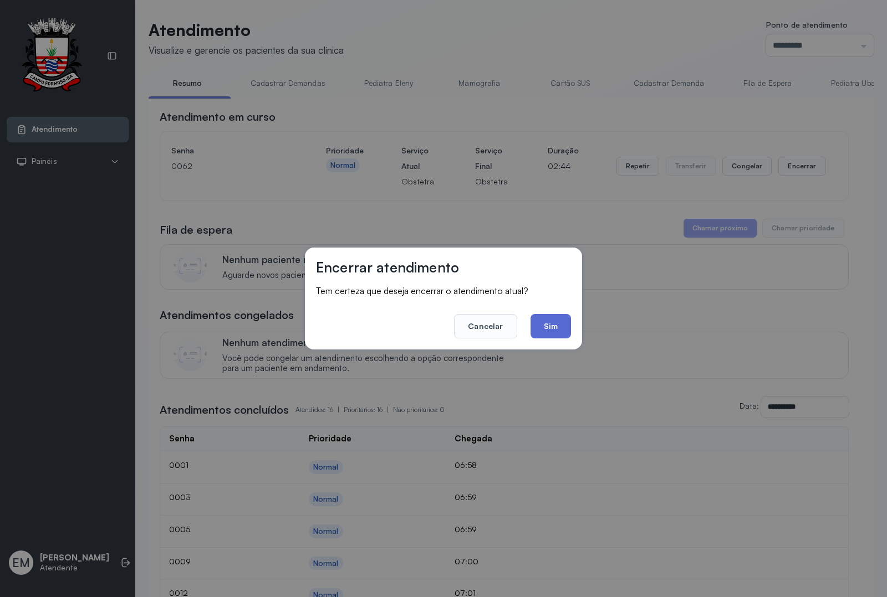
click at [552, 322] on button "Sim" at bounding box center [550, 326] width 40 height 24
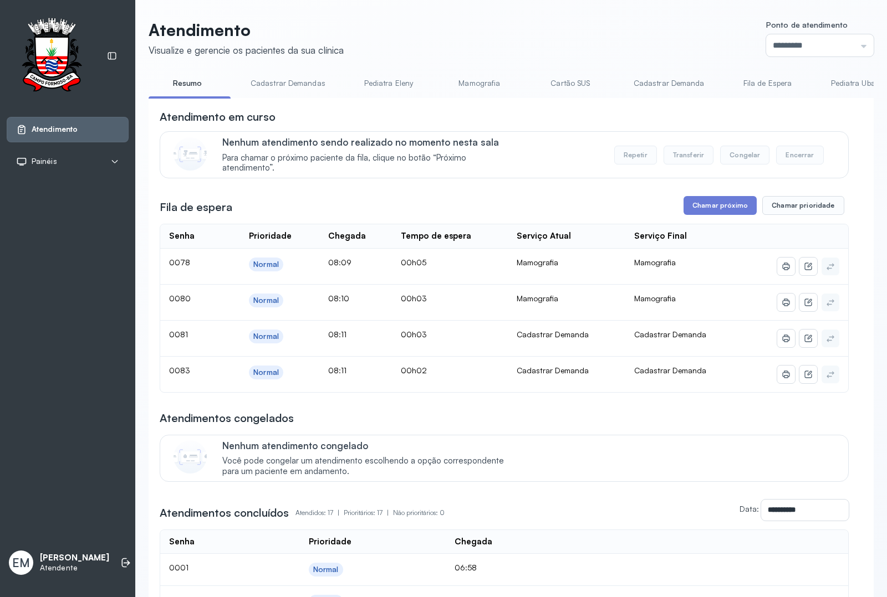
scroll to position [514, 0]
